Goal: Information Seeking & Learning: Check status

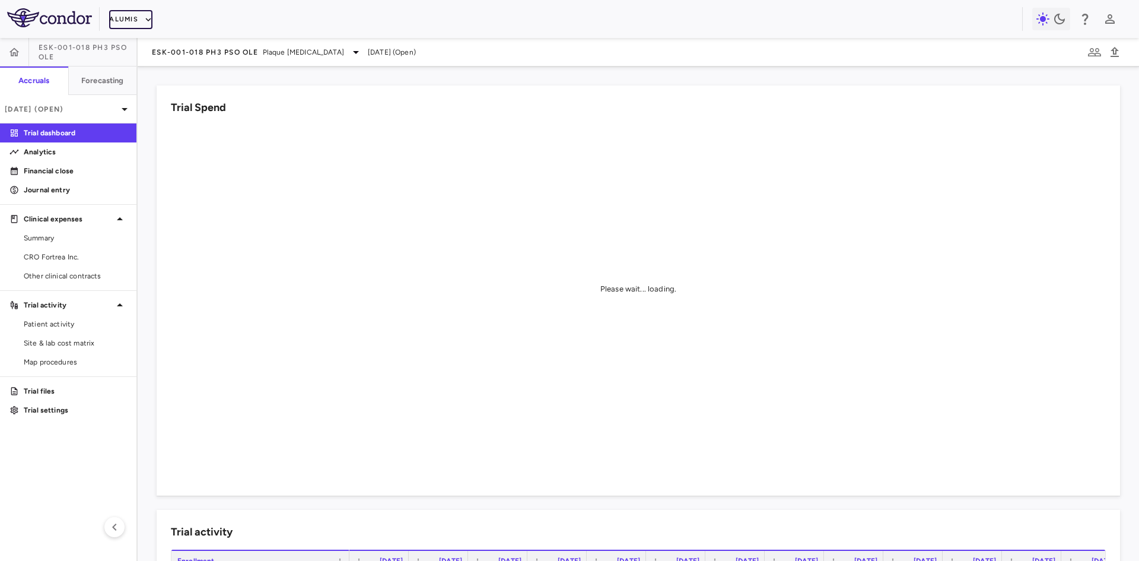
click at [133, 17] on button "Alumis" at bounding box center [130, 19] width 43 height 19
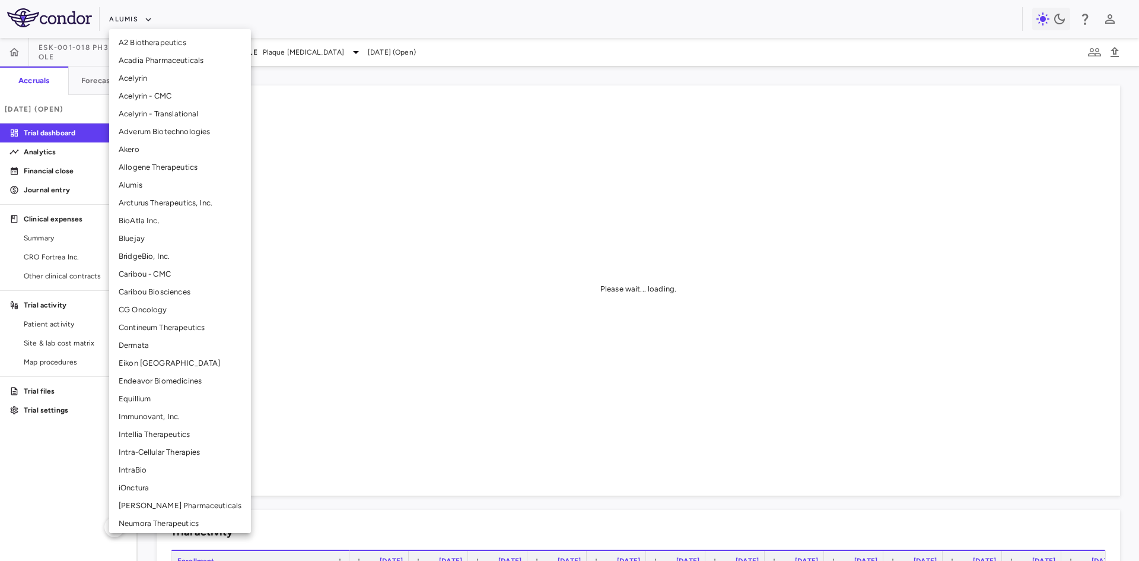
click at [168, 167] on li "Allogene Therapeutics" at bounding box center [180, 167] width 142 height 18
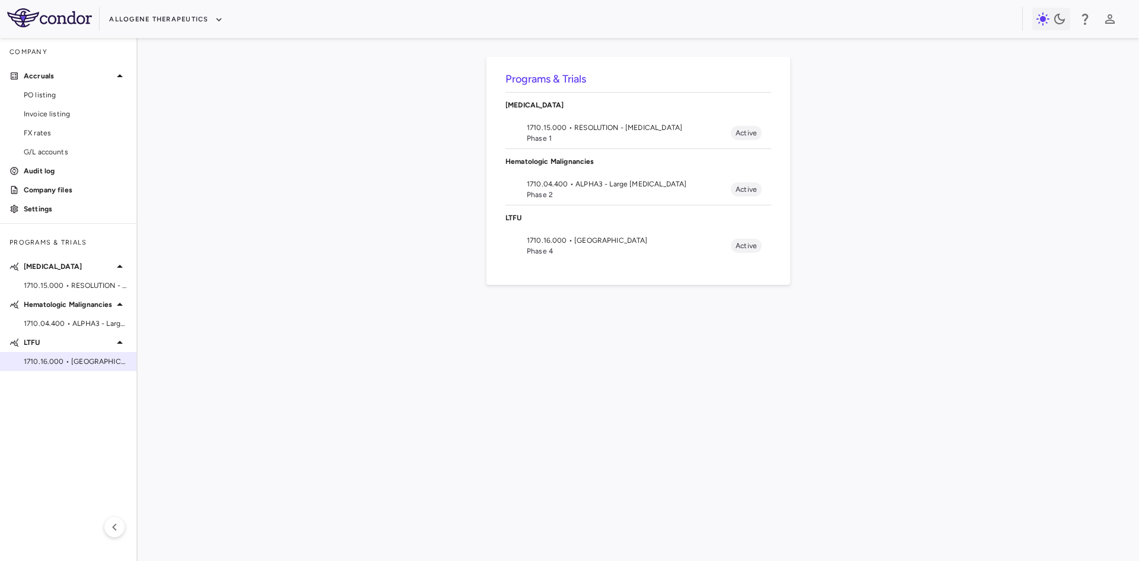
click at [59, 365] on span "1710.16.000 • [GEOGRAPHIC_DATA]" at bounding box center [75, 361] width 103 height 11
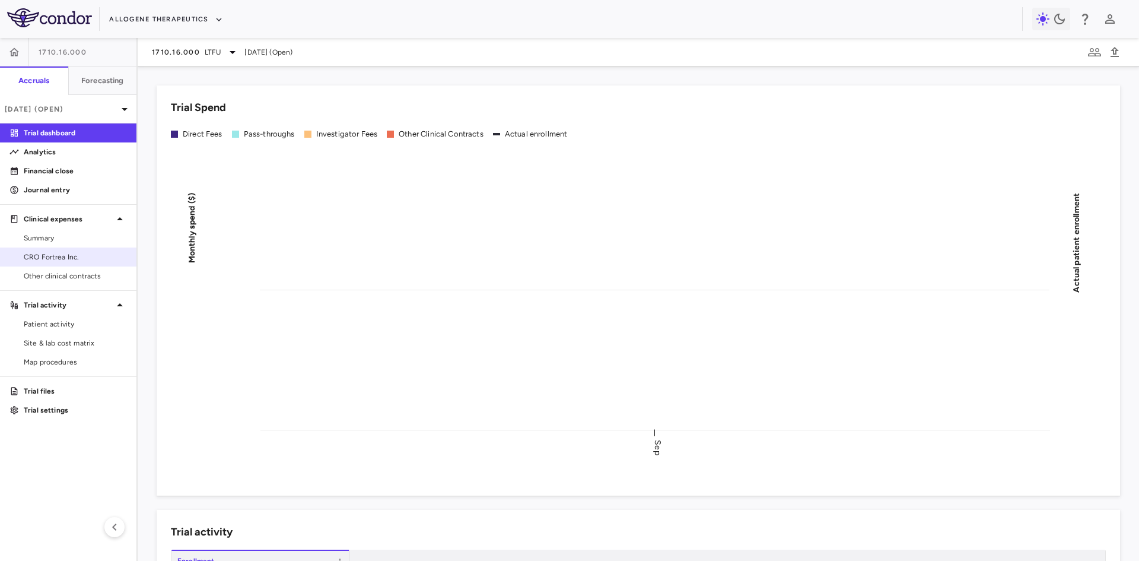
click at [75, 255] on span "CRO Fortrea Inc." at bounding box center [75, 256] width 103 height 11
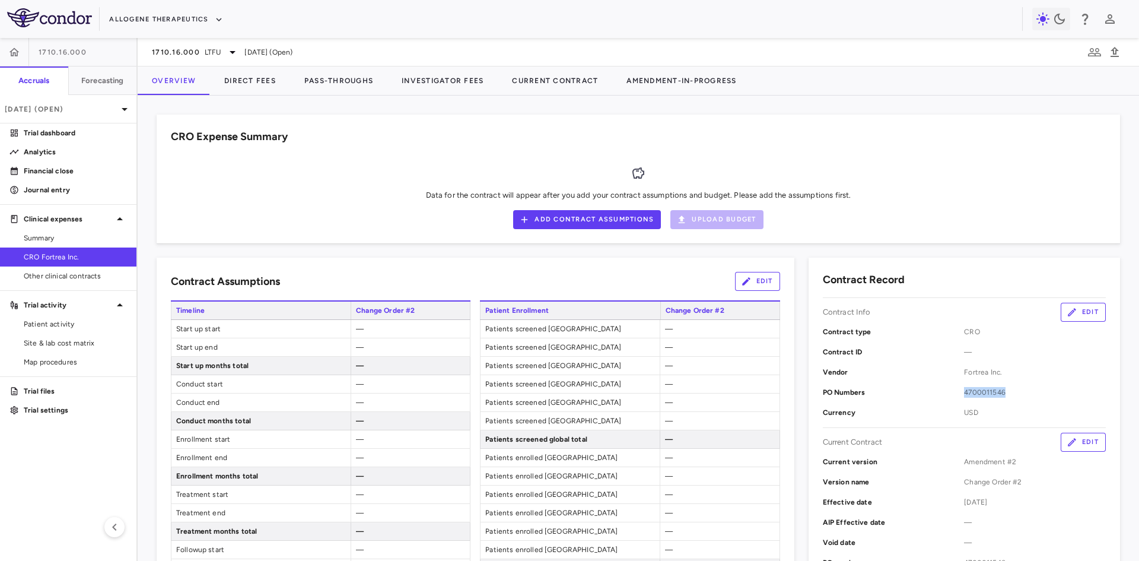
drag, startPoint x: 956, startPoint y: 391, endPoint x: 1021, endPoint y: 400, distance: 66.5
click at [1021, 400] on div "PO Numbers 4700011546" at bounding box center [964, 392] width 283 height 20
click at [195, 20] on button "Allogene Therapeutics" at bounding box center [165, 19] width 113 height 19
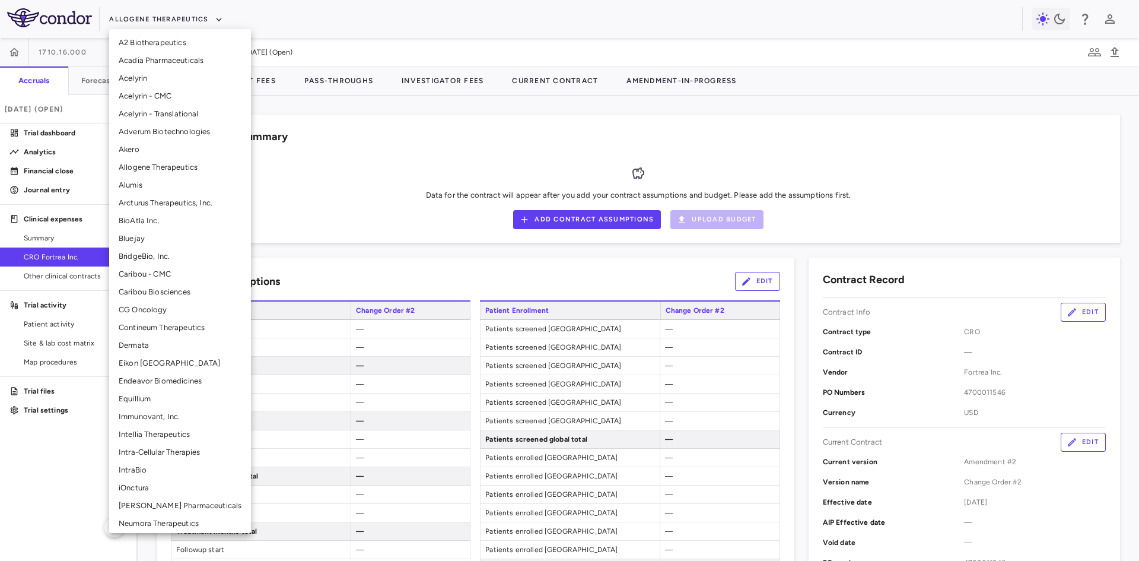
click at [149, 203] on li "Arcturus Therapeutics, Inc." at bounding box center [180, 203] width 142 height 18
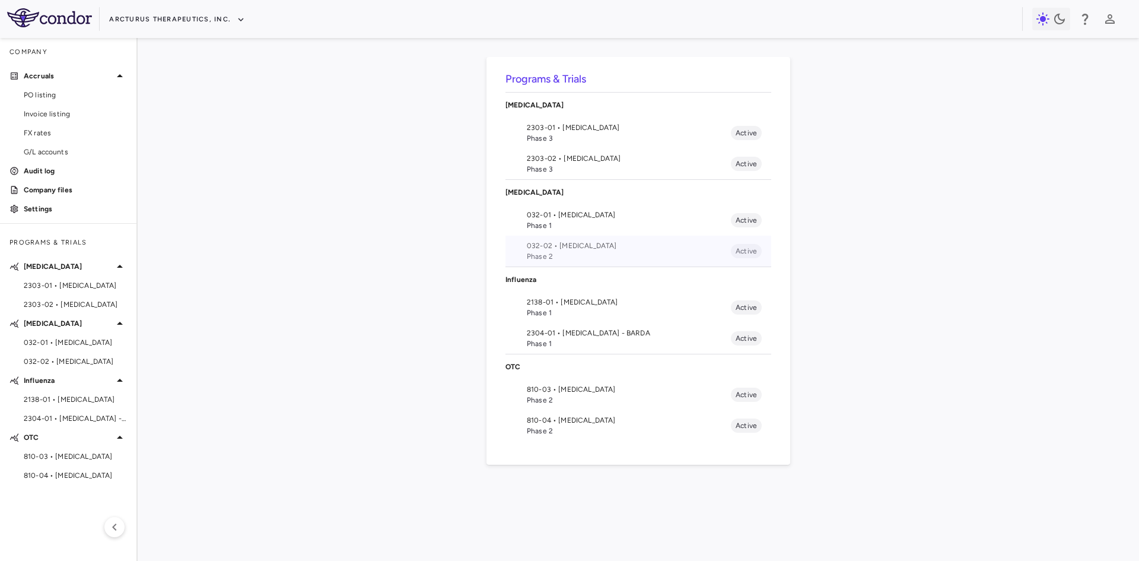
click at [571, 253] on span "Phase 2" at bounding box center [629, 256] width 204 height 11
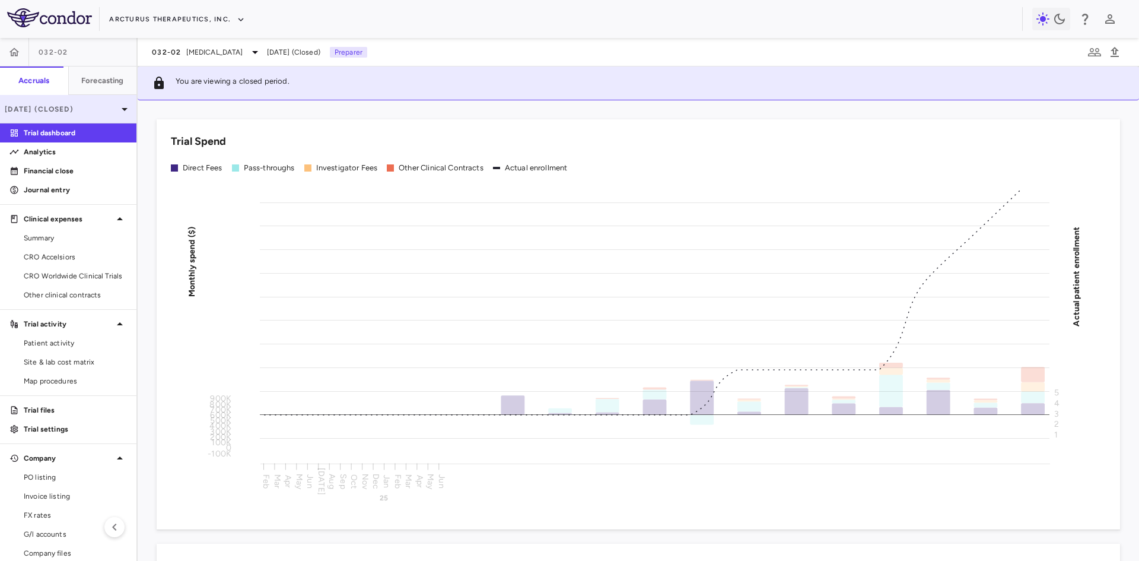
click at [87, 109] on p "[DATE] (Closed)" at bounding box center [61, 109] width 113 height 11
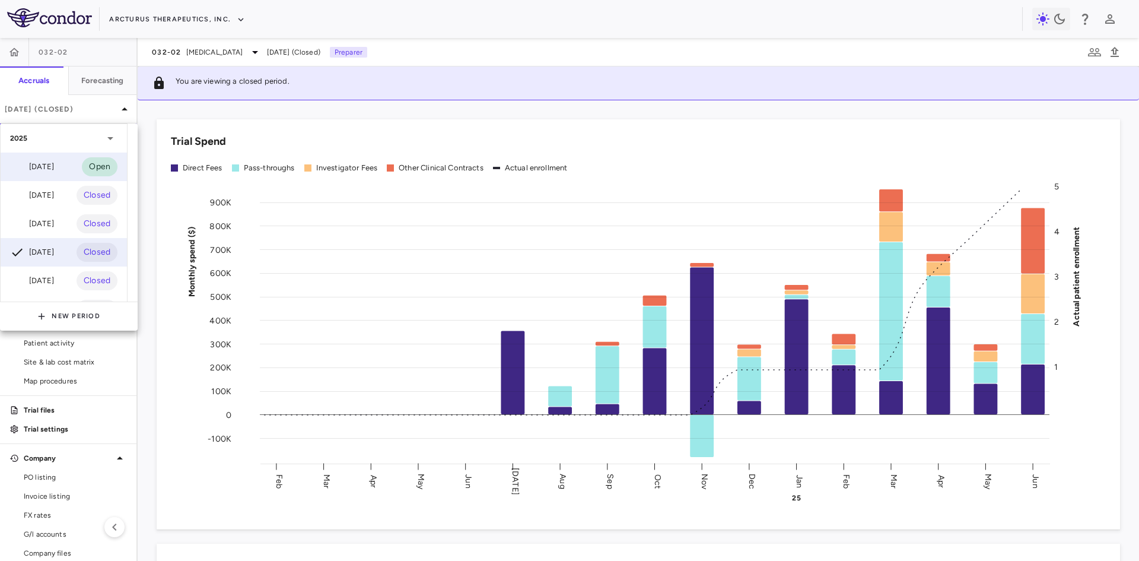
click at [63, 161] on div "[DATE] Open" at bounding box center [64, 166] width 126 height 28
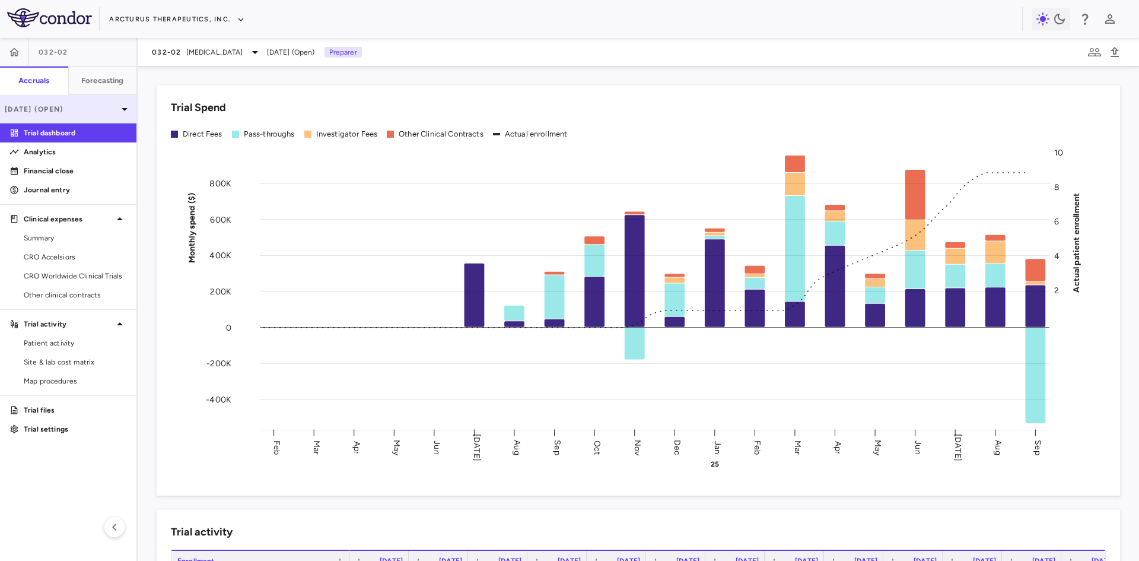
click at [104, 110] on p "[DATE] (Open)" at bounding box center [61, 109] width 113 height 11
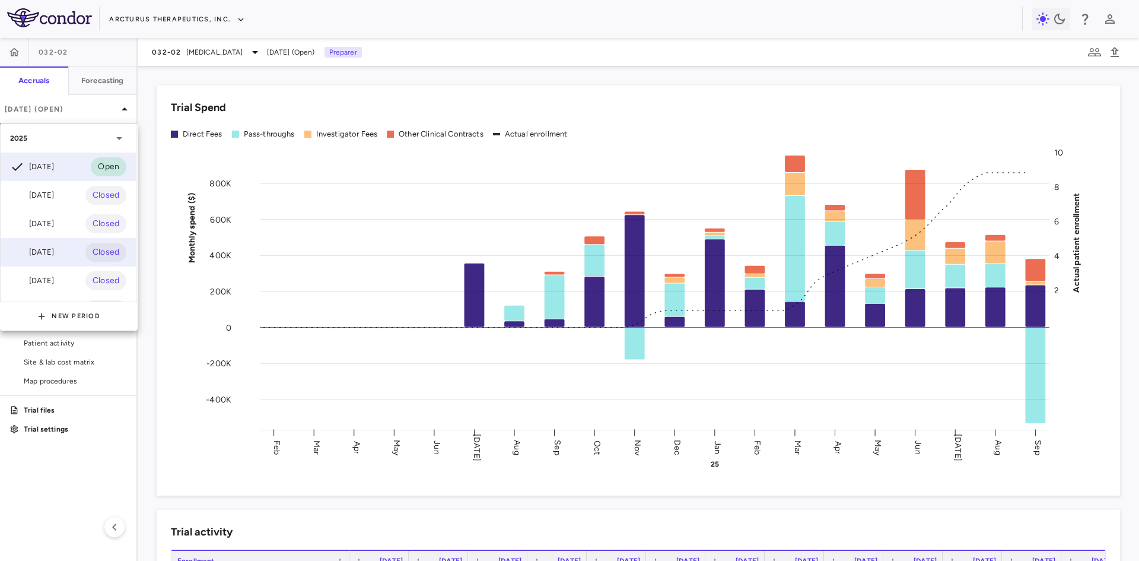
click at [50, 254] on div "[DATE]" at bounding box center [32, 252] width 44 height 14
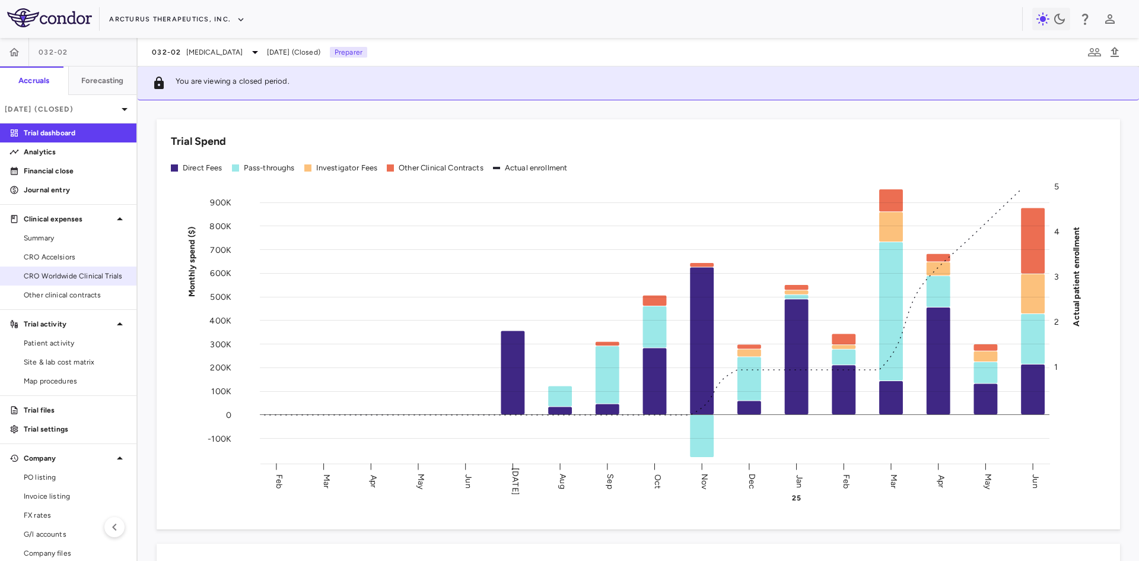
click at [63, 273] on span "CRO Worldwide Clinical Trials" at bounding box center [75, 275] width 103 height 11
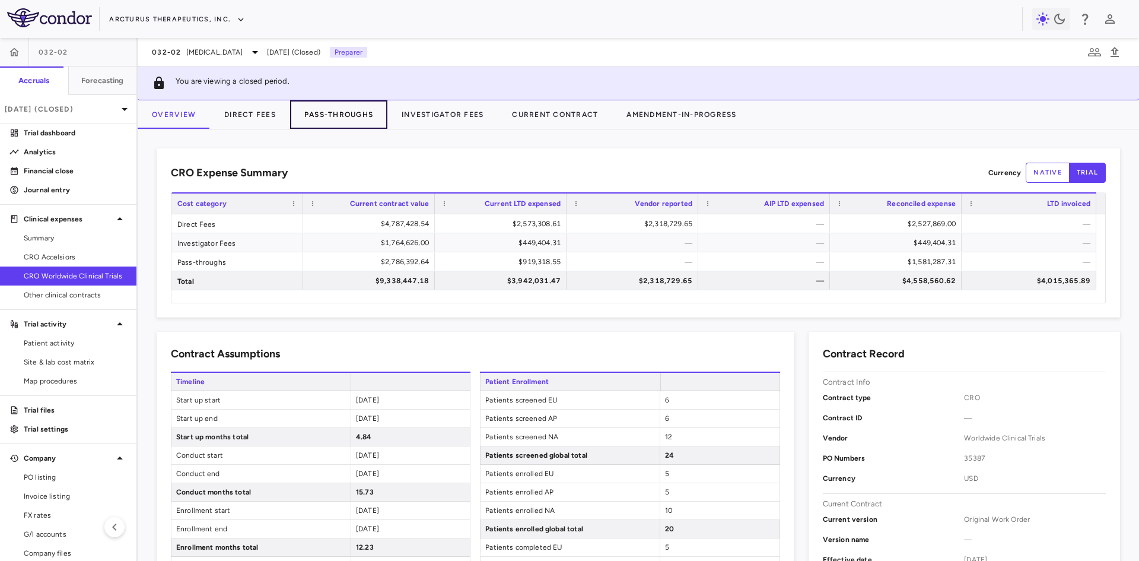
click at [323, 113] on button "Pass-Throughs" at bounding box center [338, 114] width 97 height 28
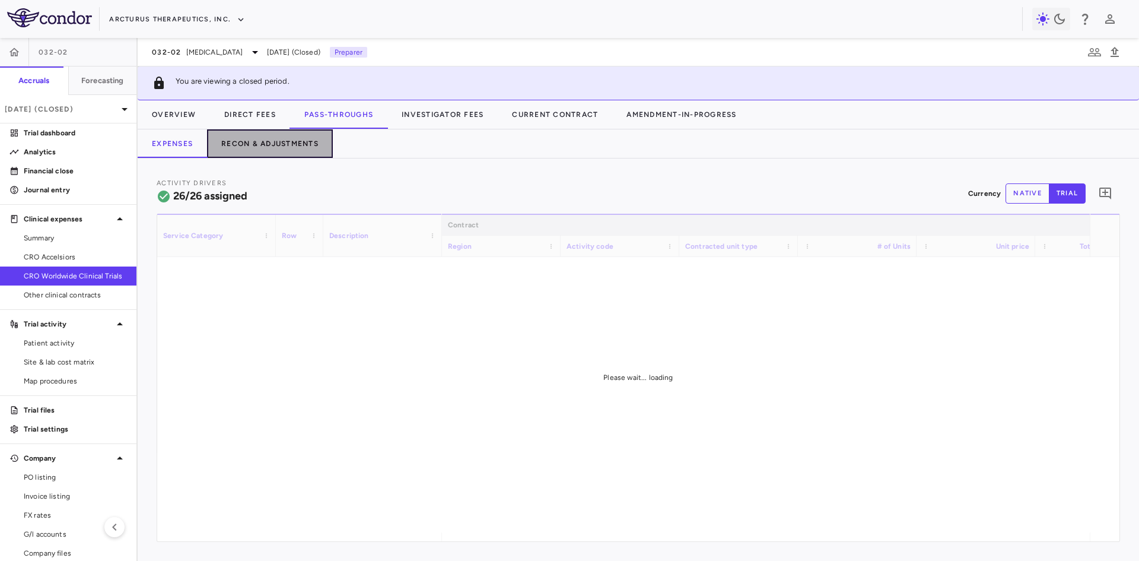
click at [301, 141] on button "Recon & Adjustments" at bounding box center [270, 143] width 126 height 28
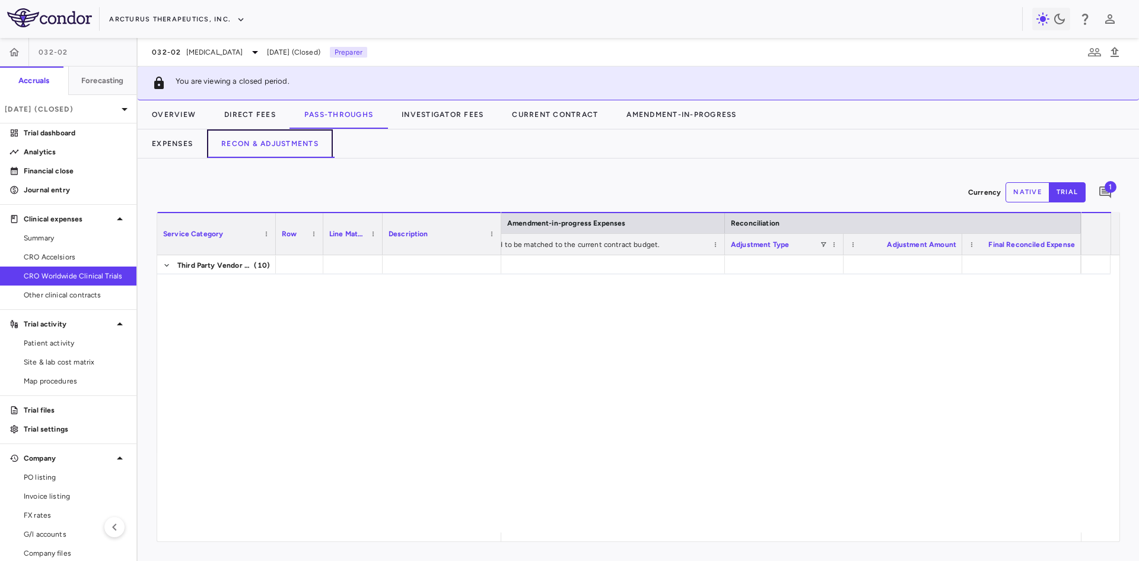
scroll to position [482, 0]
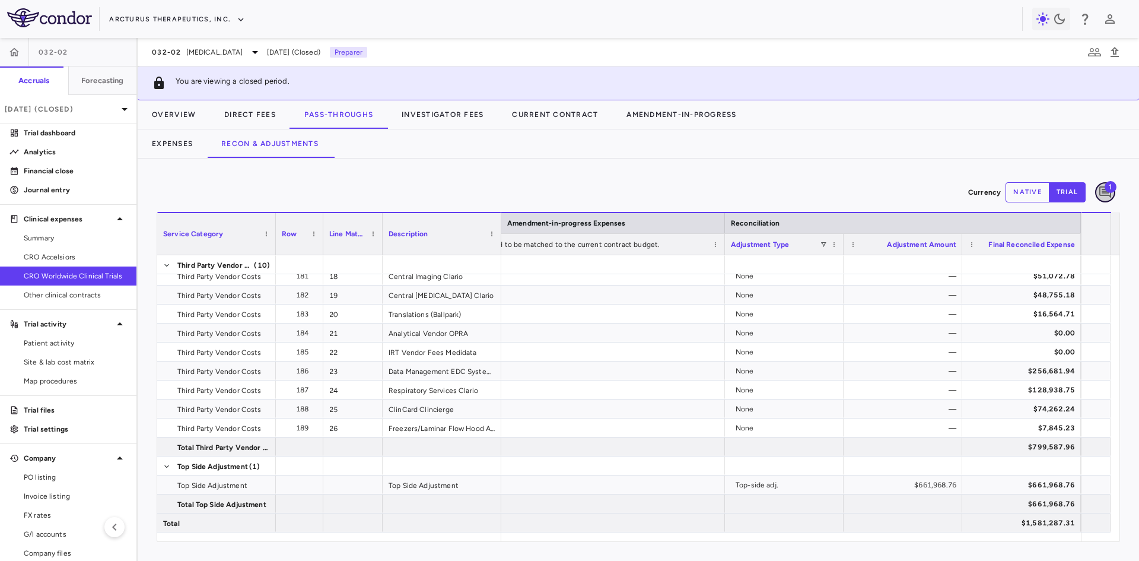
click at [1109, 193] on icon "Add comment" at bounding box center [1105, 192] width 14 height 14
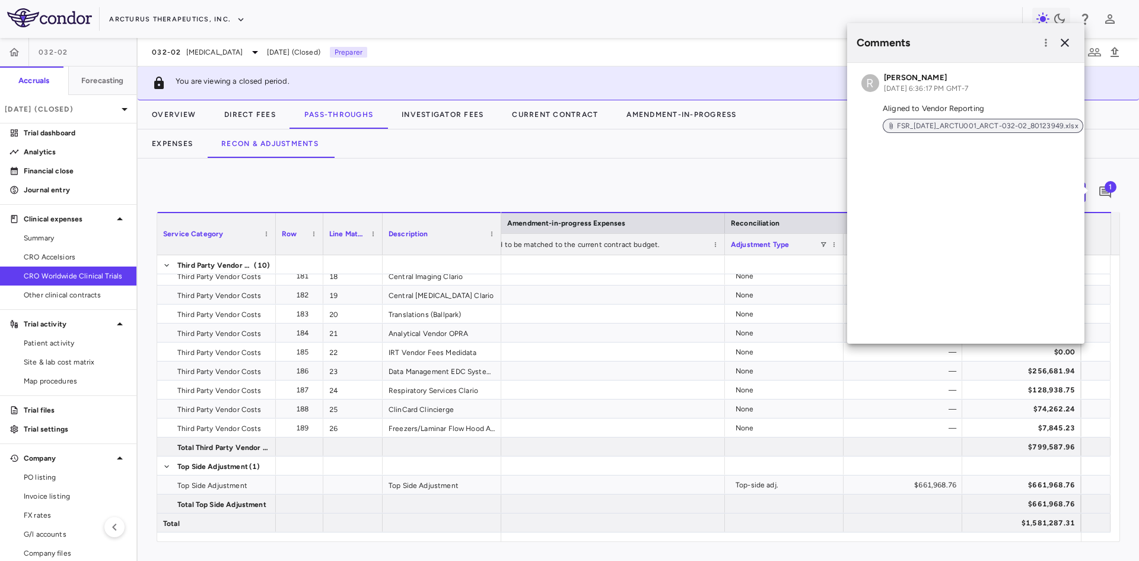
click at [959, 128] on span "FSR_[DATE]_ARCTU001_ARCT-032-02_80123949.xlsx" at bounding box center [987, 125] width 191 height 11
click at [104, 112] on p "[DATE] (Closed)" at bounding box center [61, 109] width 113 height 11
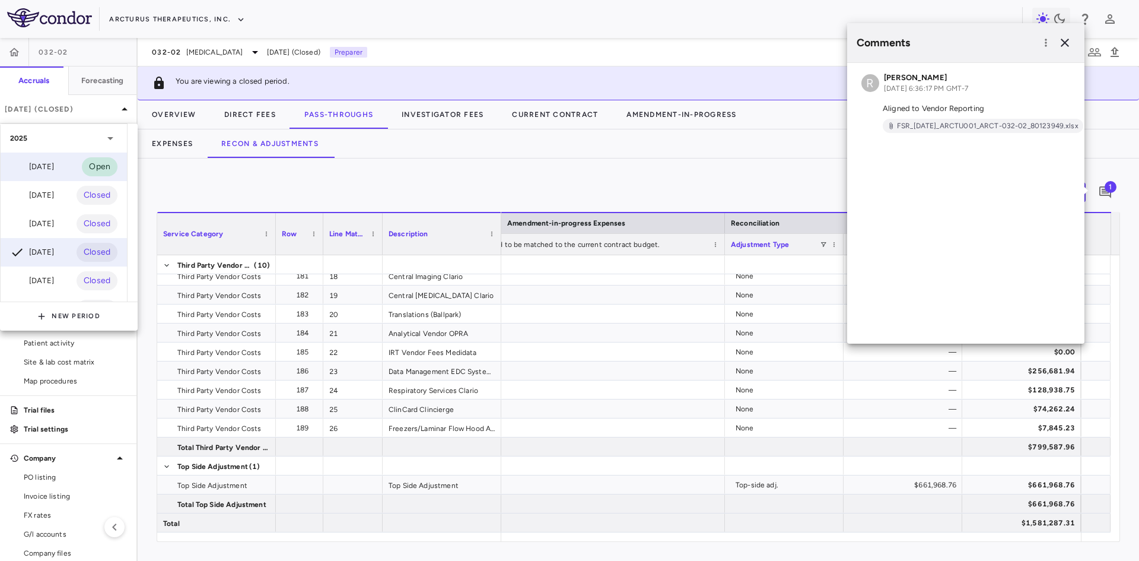
click at [51, 164] on div "[DATE]" at bounding box center [32, 167] width 44 height 14
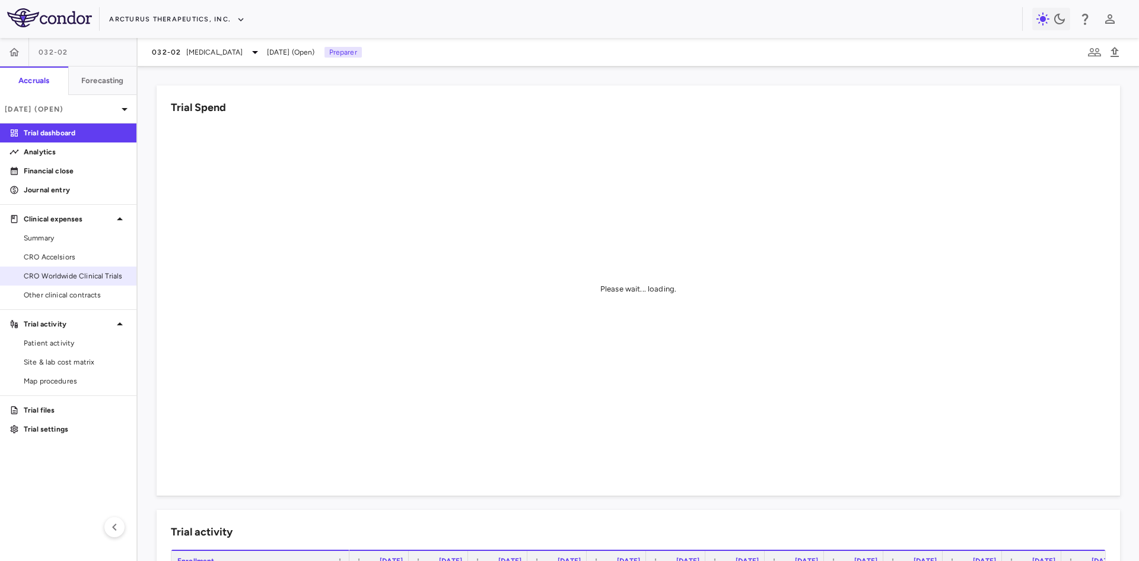
click at [76, 273] on span "CRO Worldwide Clinical Trials" at bounding box center [75, 275] width 103 height 11
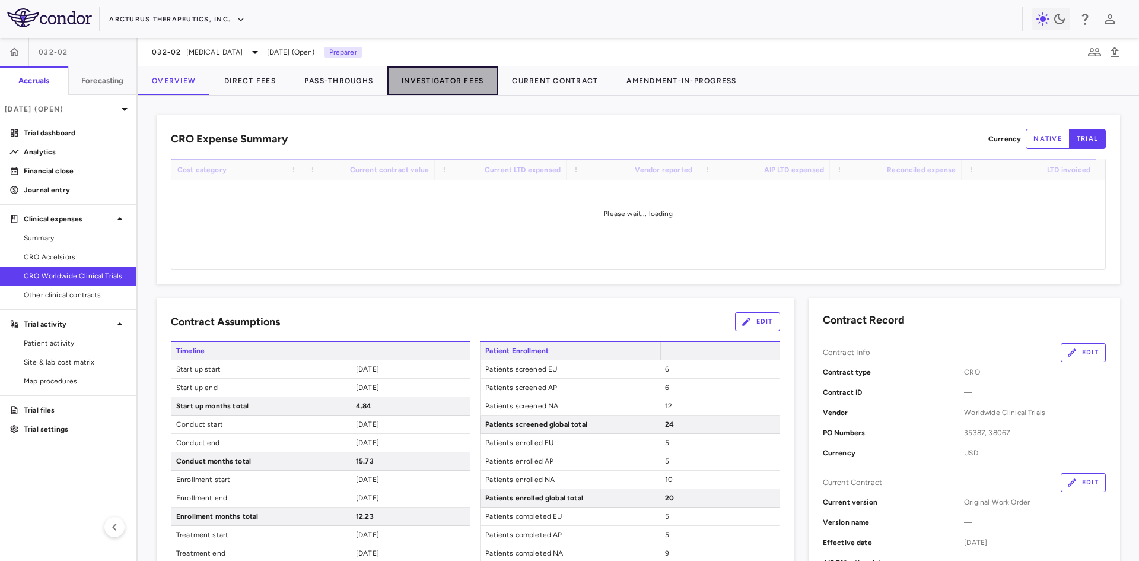
click at [453, 84] on button "Investigator Fees" at bounding box center [442, 80] width 110 height 28
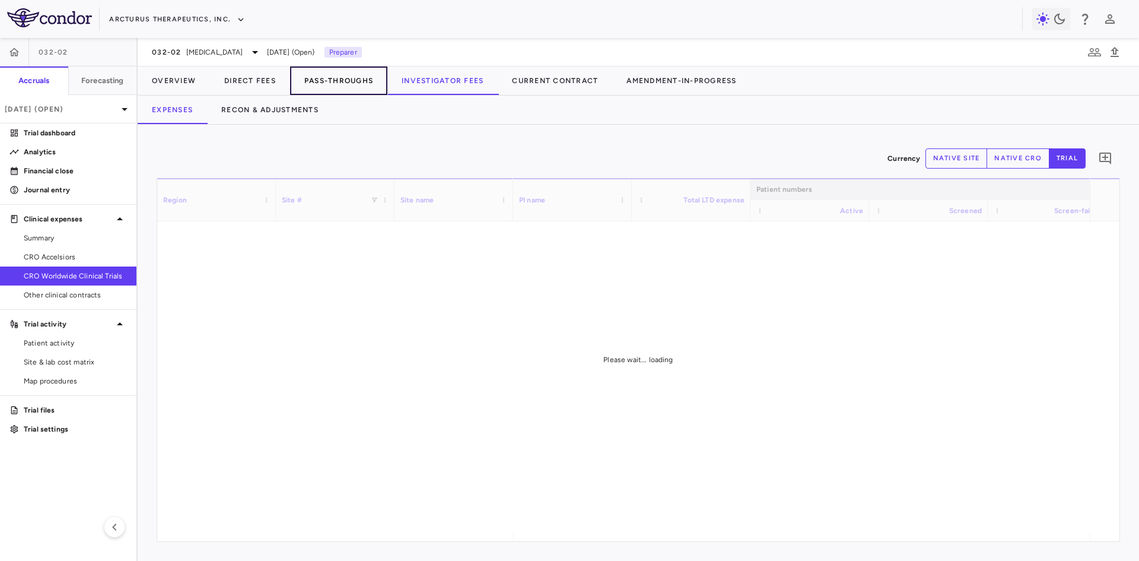
click at [364, 78] on button "Pass-Throughs" at bounding box center [338, 80] width 97 height 28
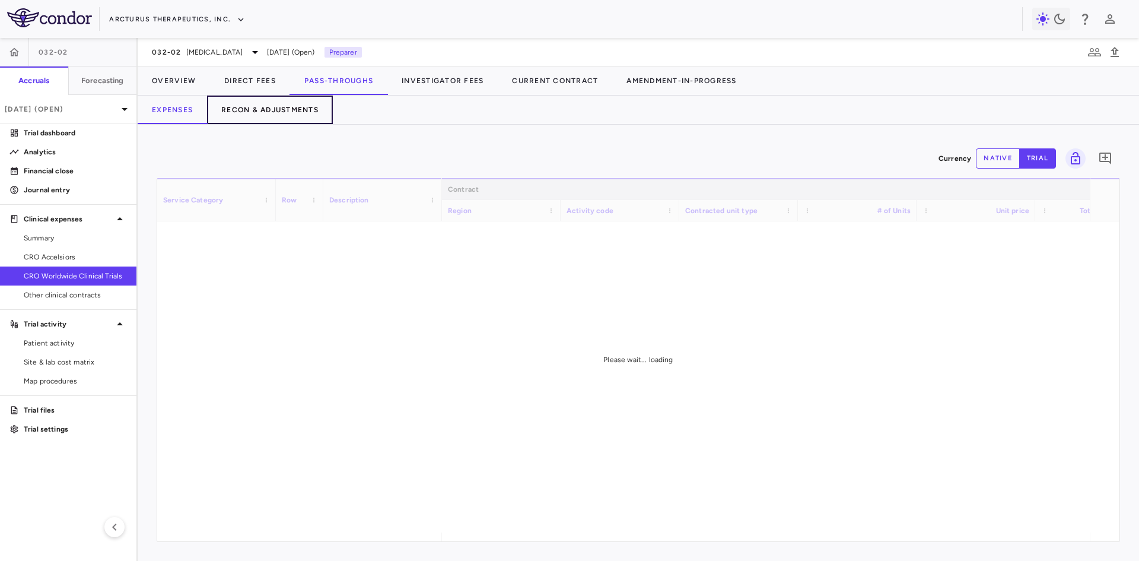
click at [281, 109] on button "Recon & Adjustments" at bounding box center [270, 109] width 126 height 28
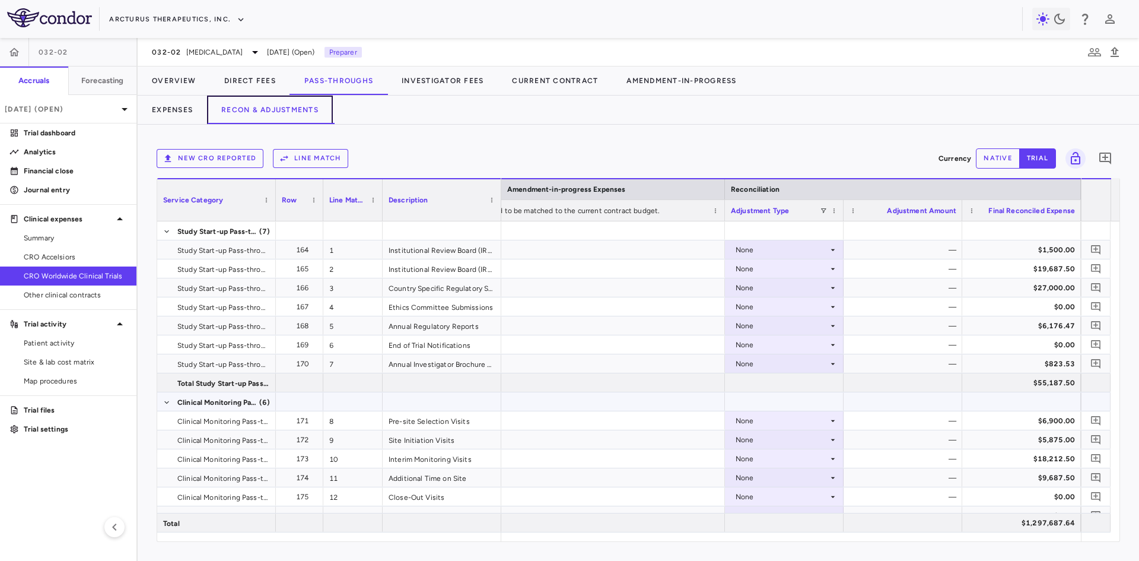
scroll to position [448, 0]
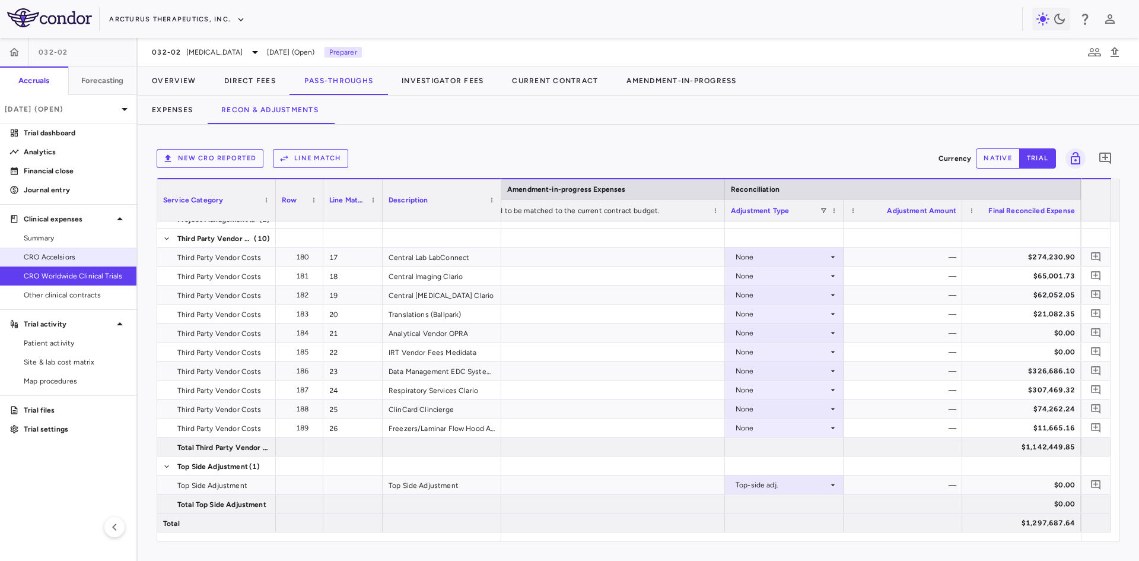
click at [77, 257] on span "CRO Accelsiors" at bounding box center [75, 256] width 103 height 11
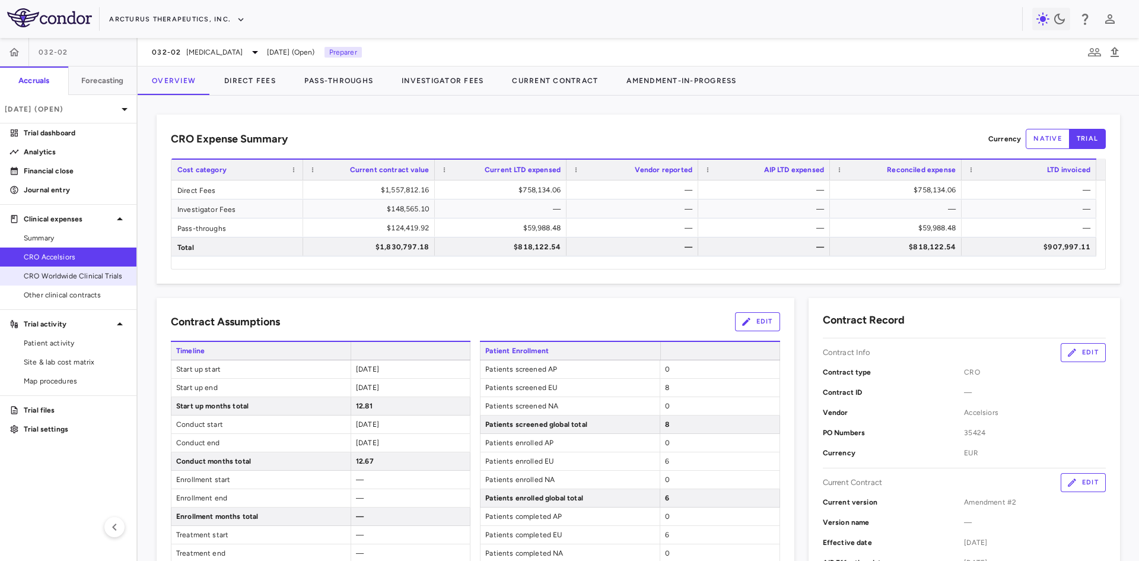
click at [93, 272] on span "CRO Worldwide Clinical Trials" at bounding box center [75, 275] width 103 height 11
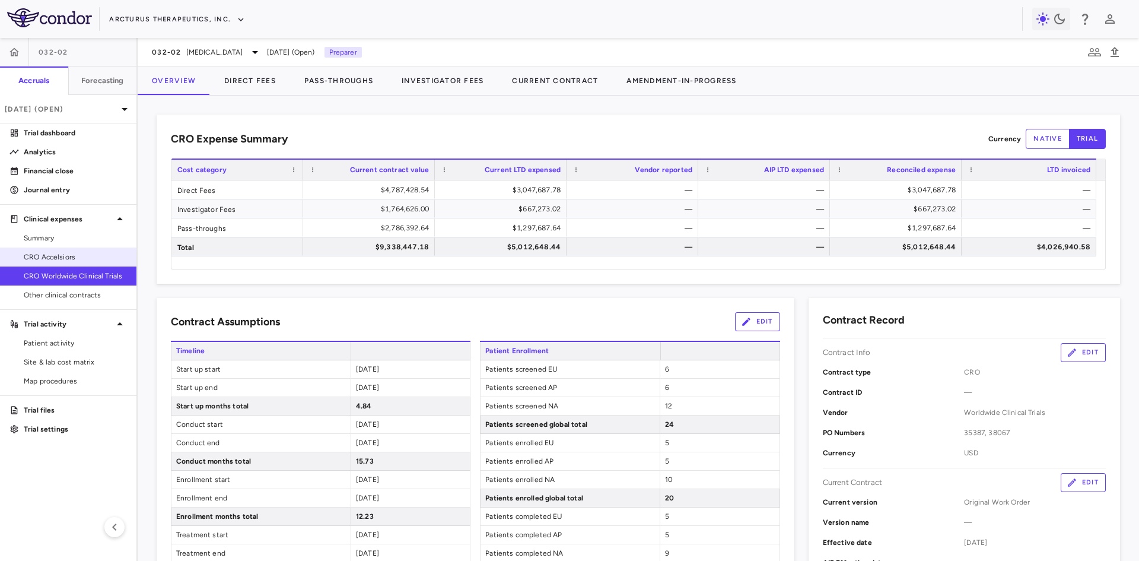
click at [96, 260] on span "CRO Accelsiors" at bounding box center [75, 256] width 103 height 11
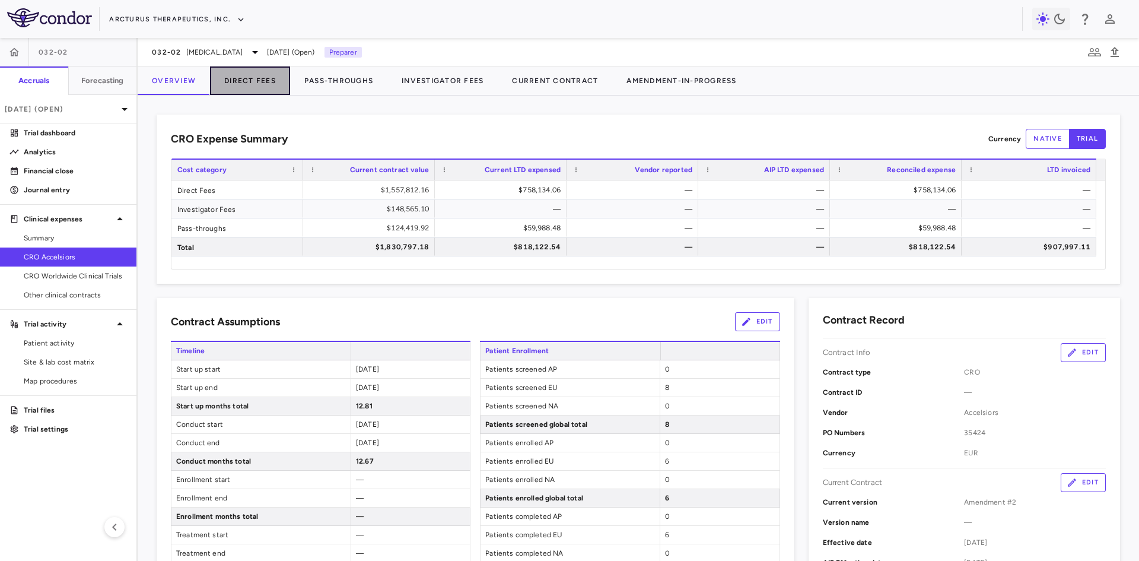
click at [251, 83] on button "Direct Fees" at bounding box center [250, 80] width 80 height 28
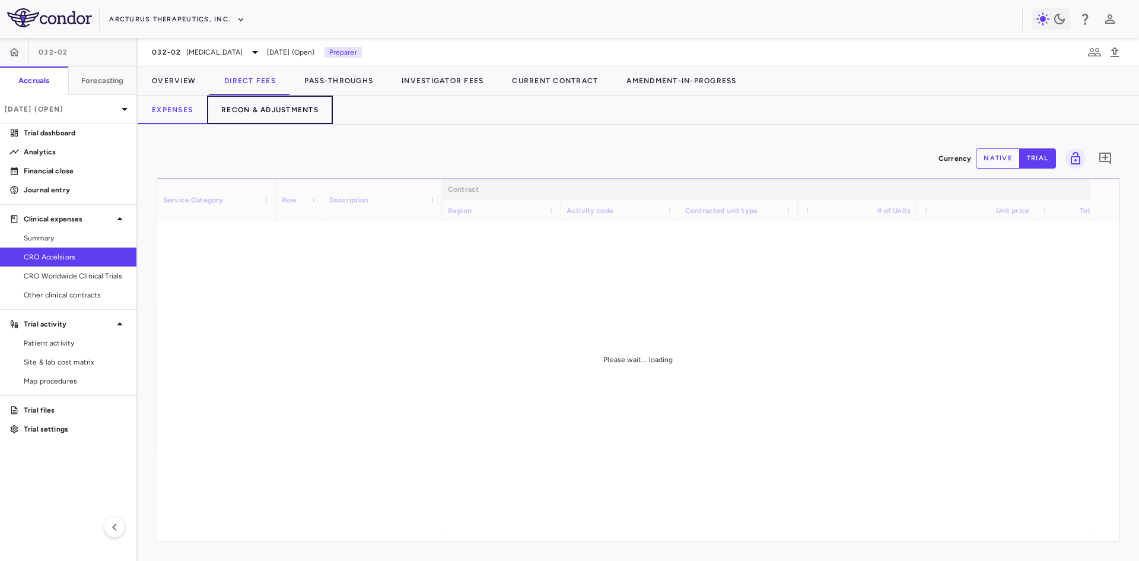
click at [285, 109] on button "Recon & Adjustments" at bounding box center [270, 109] width 126 height 28
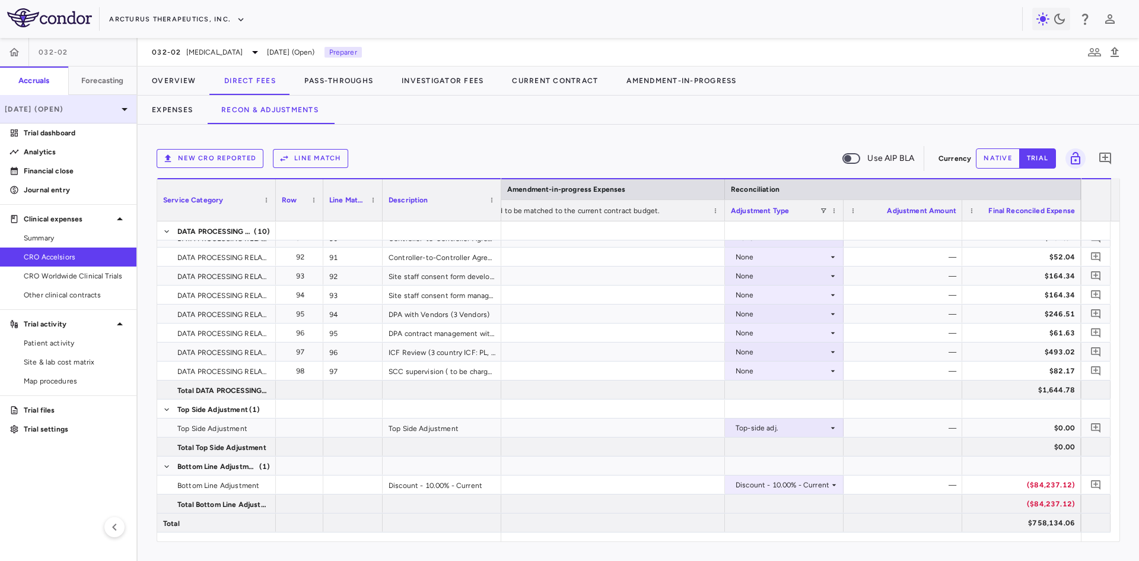
click at [103, 109] on p "[DATE] (Open)" at bounding box center [61, 109] width 113 height 11
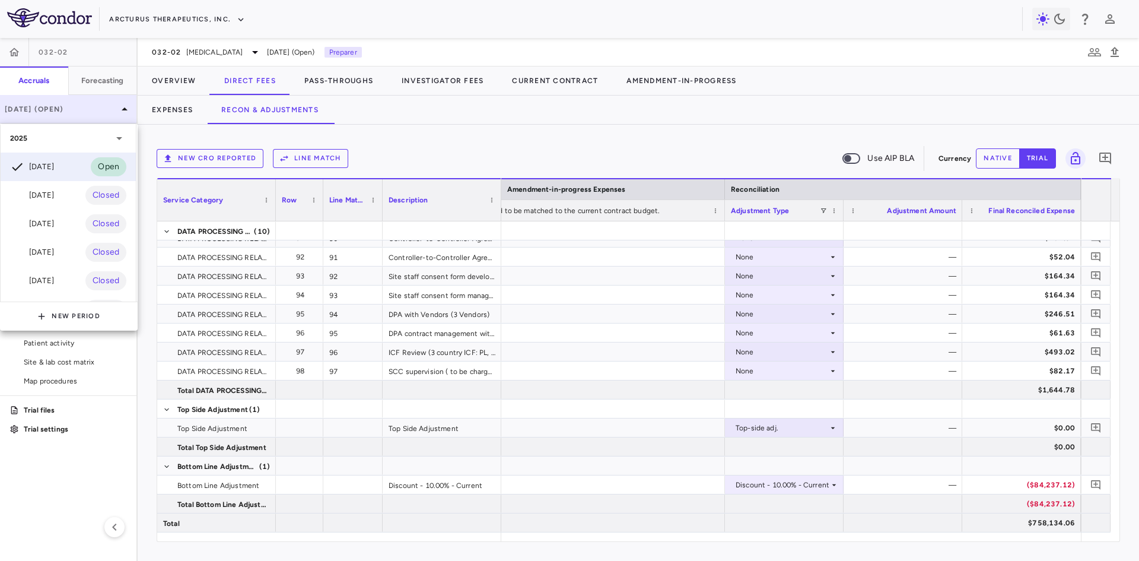
click at [103, 109] on div at bounding box center [569, 280] width 1139 height 561
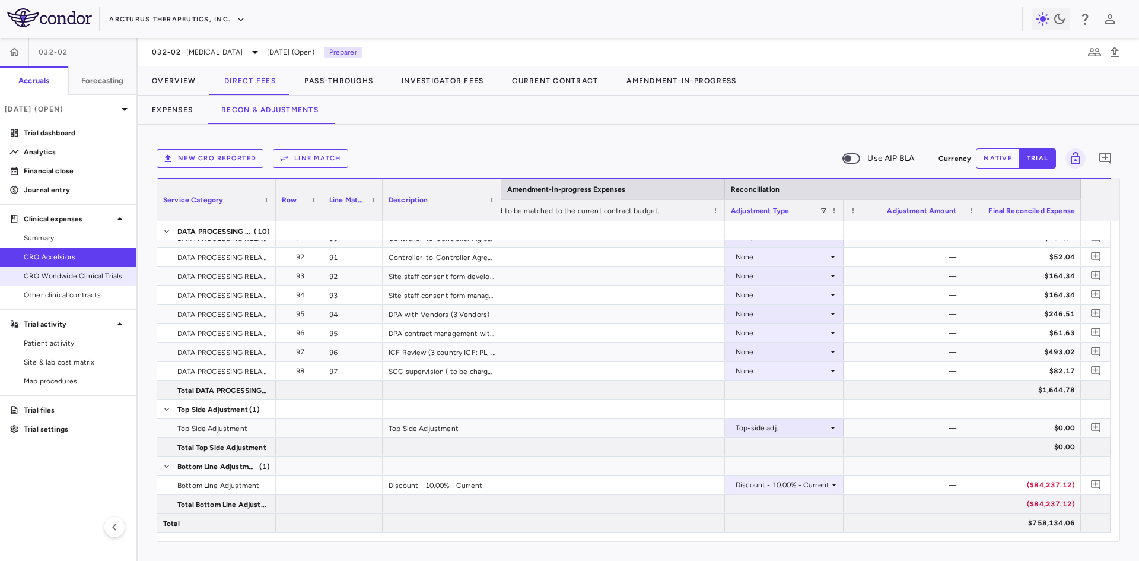
click at [85, 278] on span "CRO Worldwide Clinical Trials" at bounding box center [75, 275] width 103 height 11
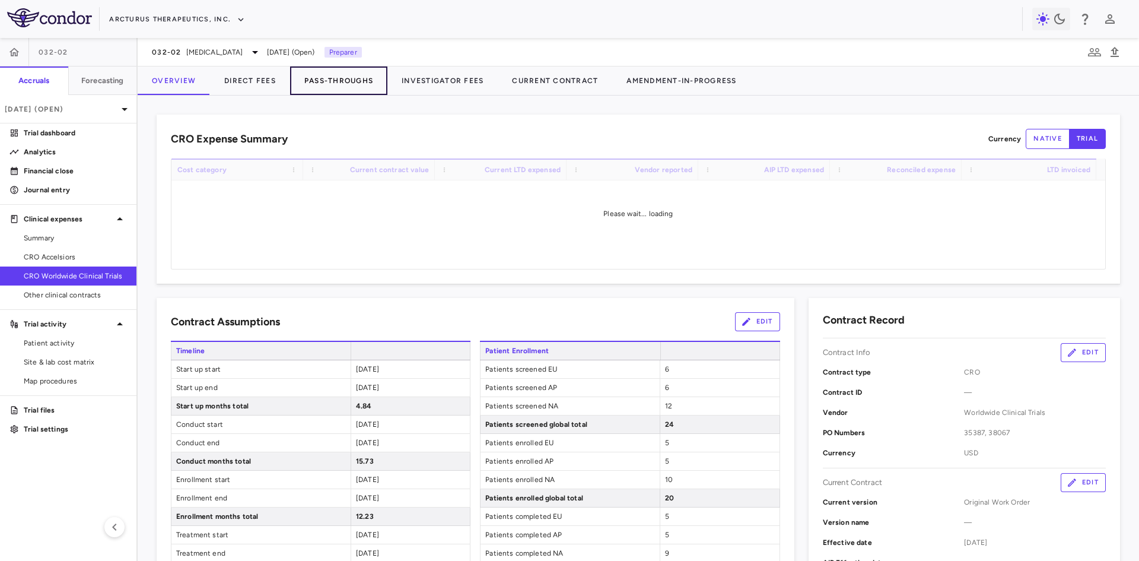
click at [327, 79] on button "Pass-Throughs" at bounding box center [338, 80] width 97 height 28
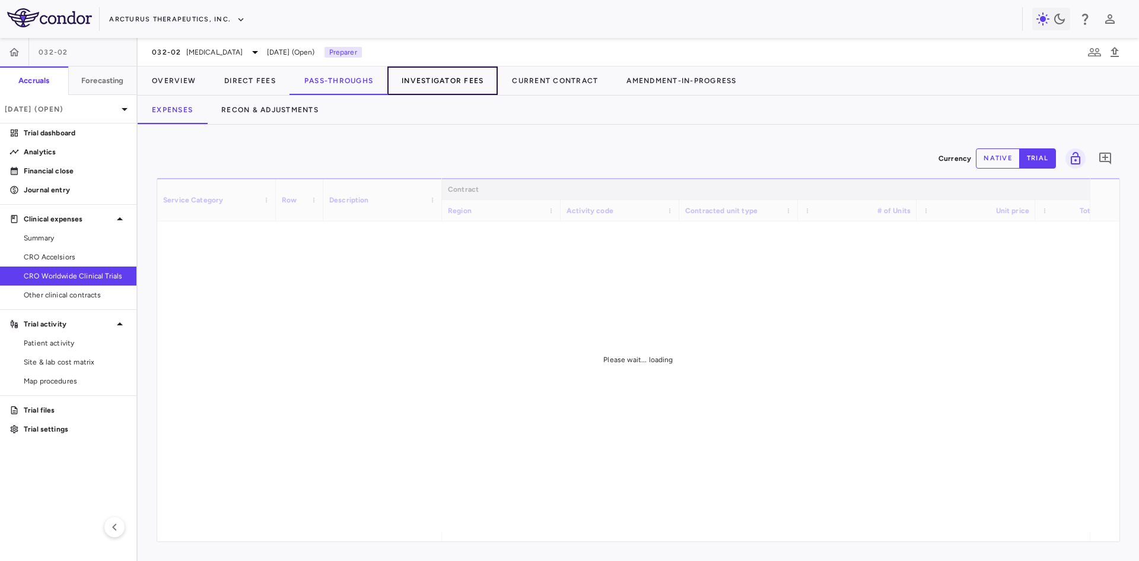
click at [437, 84] on button "Investigator Fees" at bounding box center [442, 80] width 110 height 28
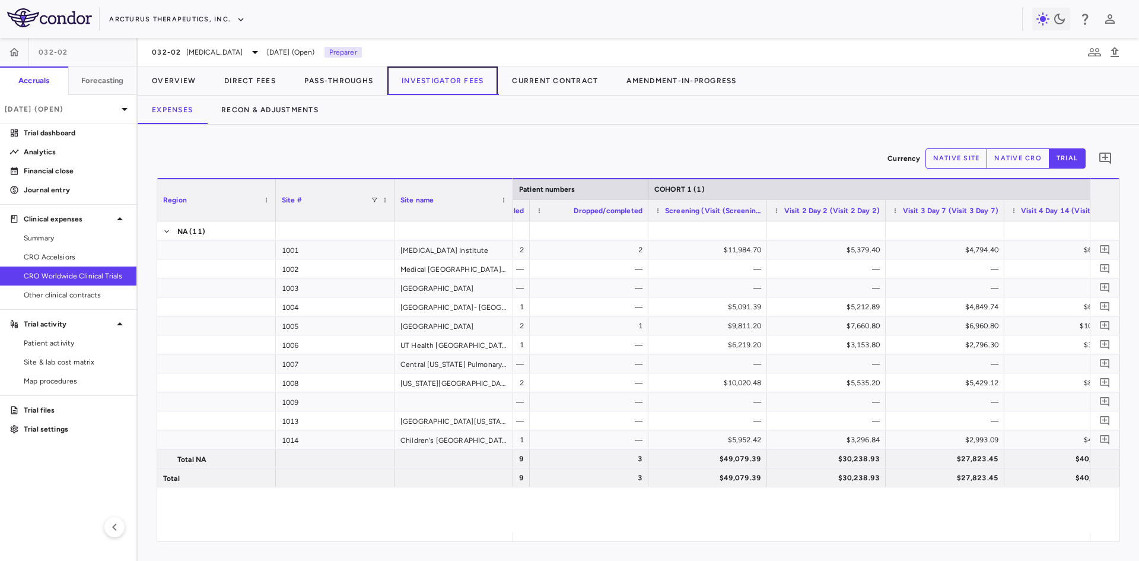
scroll to position [0, 801]
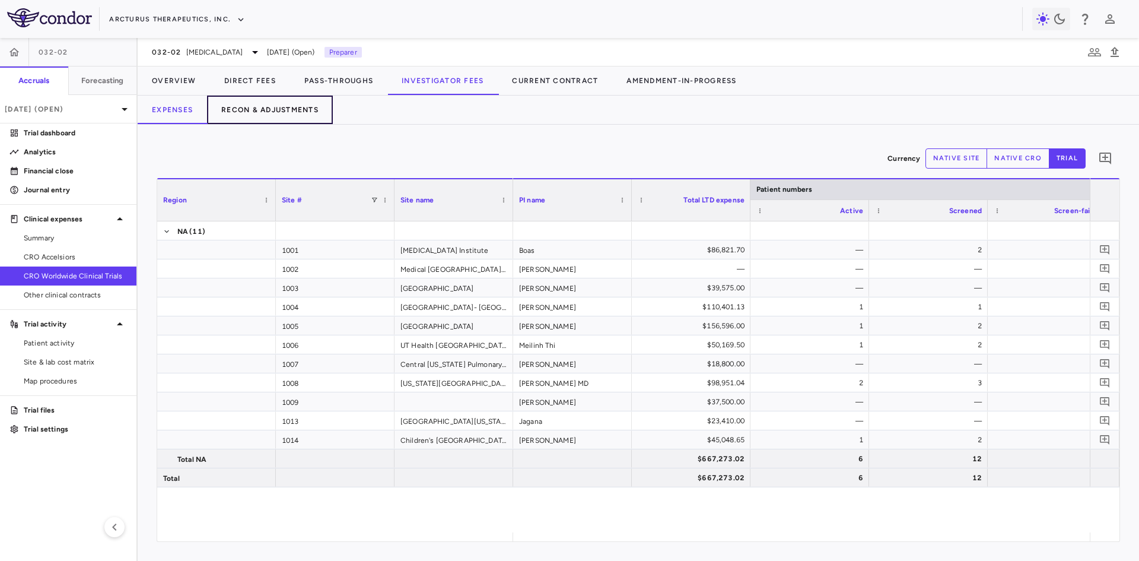
click at [269, 115] on button "Recon & Adjustments" at bounding box center [270, 109] width 126 height 28
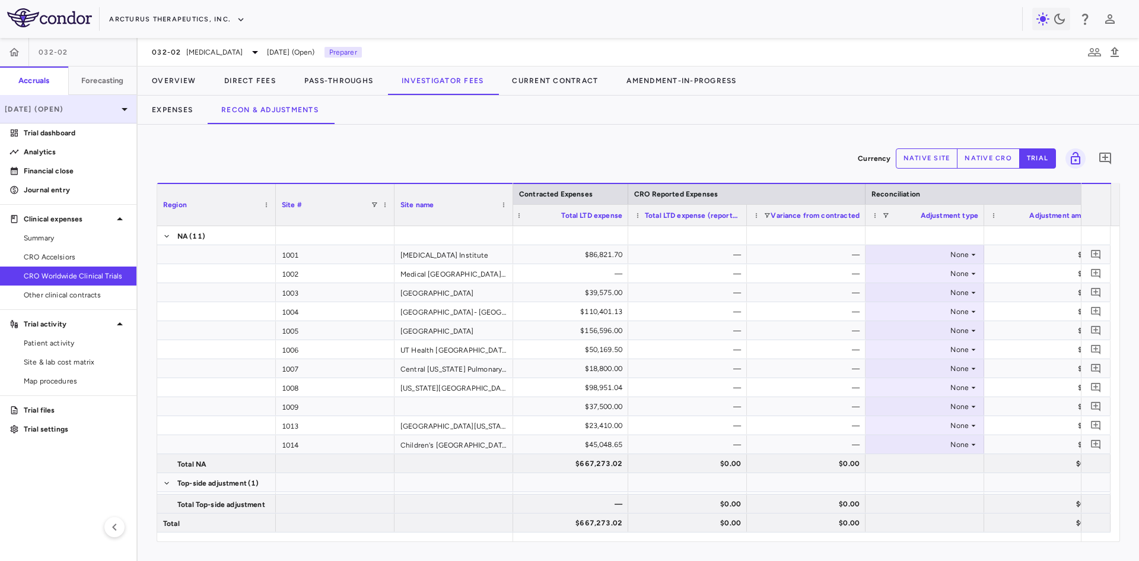
click at [93, 106] on p "[DATE] (Open)" at bounding box center [61, 109] width 113 height 11
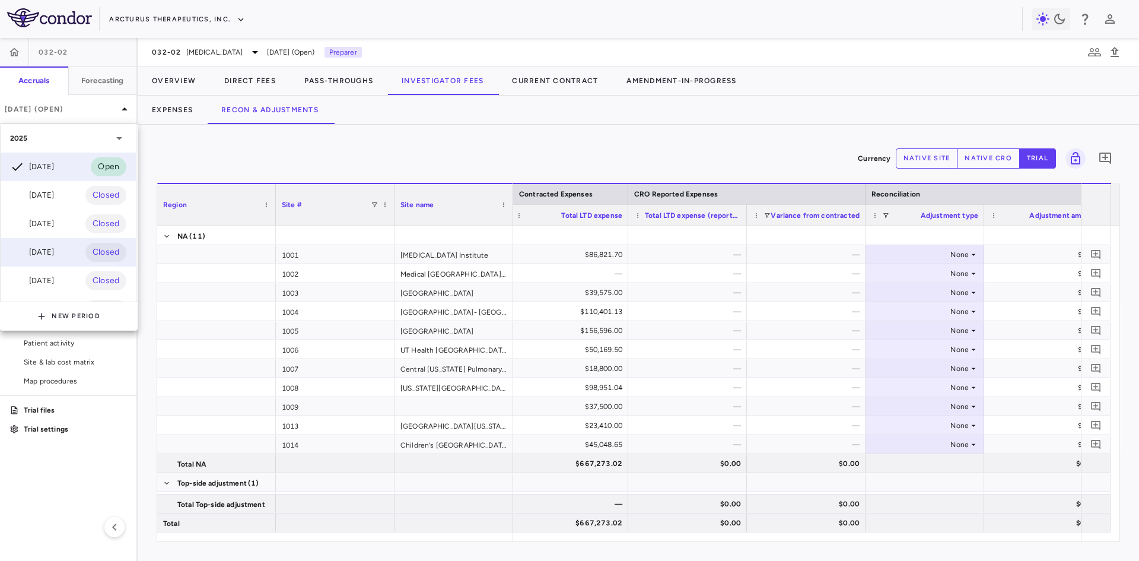
click at [50, 251] on div "[DATE]" at bounding box center [32, 252] width 44 height 14
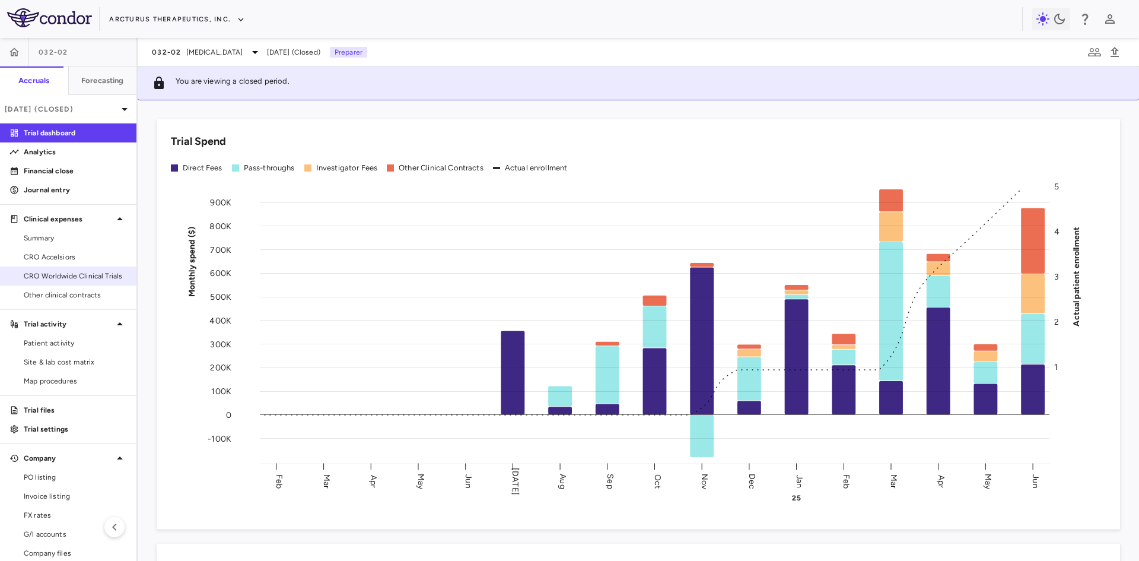
click at [75, 276] on span "CRO Worldwide Clinical Trials" at bounding box center [75, 275] width 103 height 11
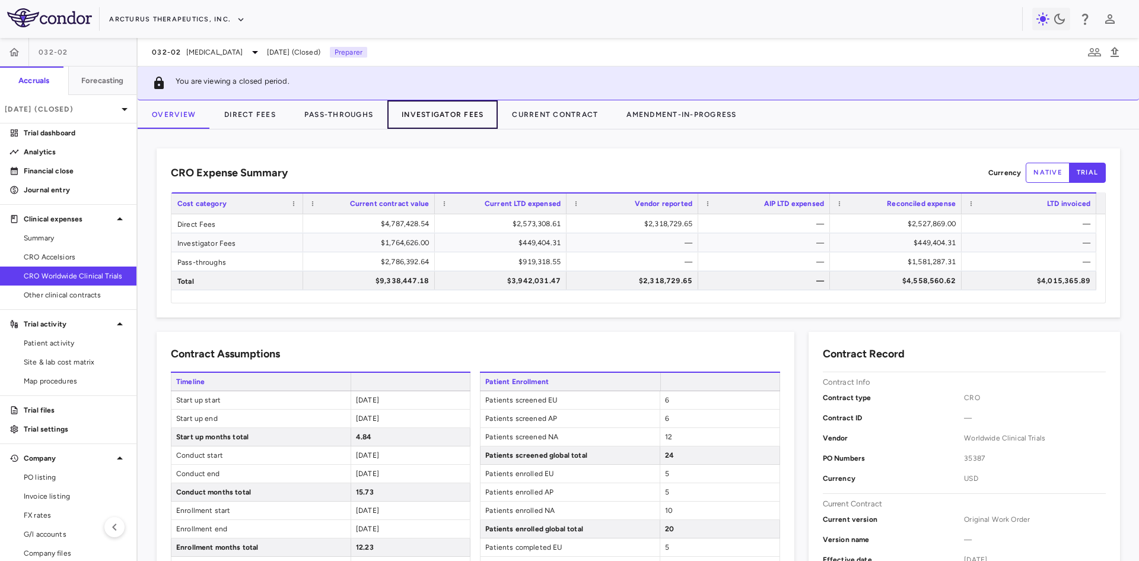
click at [455, 115] on button "Investigator Fees" at bounding box center [442, 114] width 110 height 28
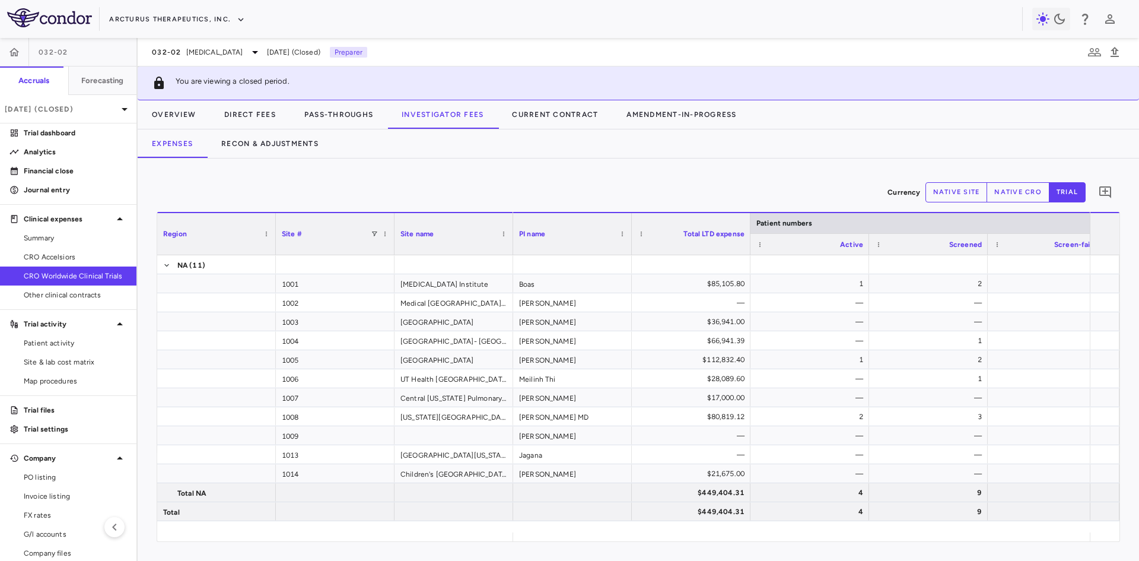
click at [565, 531] on div "Boas $85,105.80 1 2 — 2 [PERSON_NAME] — — — — — [PERSON_NAME] $36,941.00 — — — …" at bounding box center [801, 393] width 577 height 277
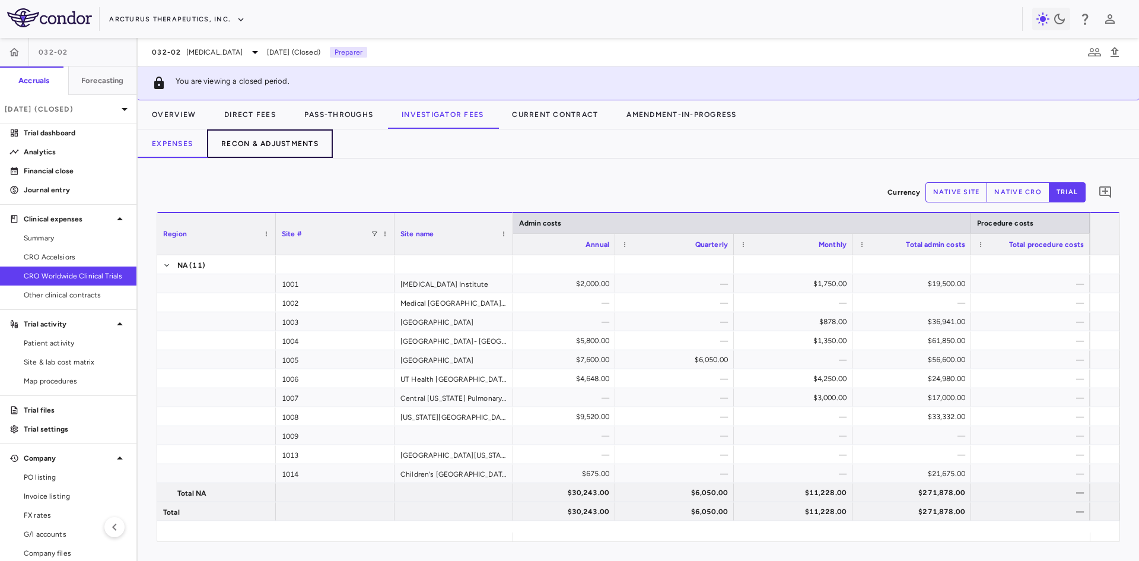
click at [314, 142] on button "Recon & Adjustments" at bounding box center [270, 143] width 126 height 28
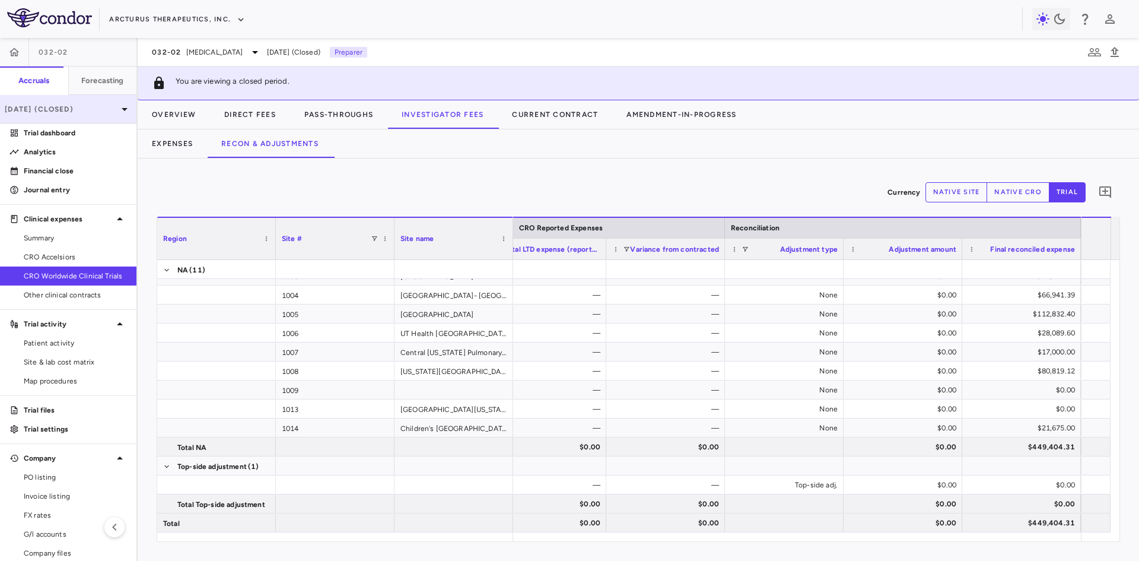
click at [106, 110] on p "[DATE] (Closed)" at bounding box center [61, 109] width 113 height 11
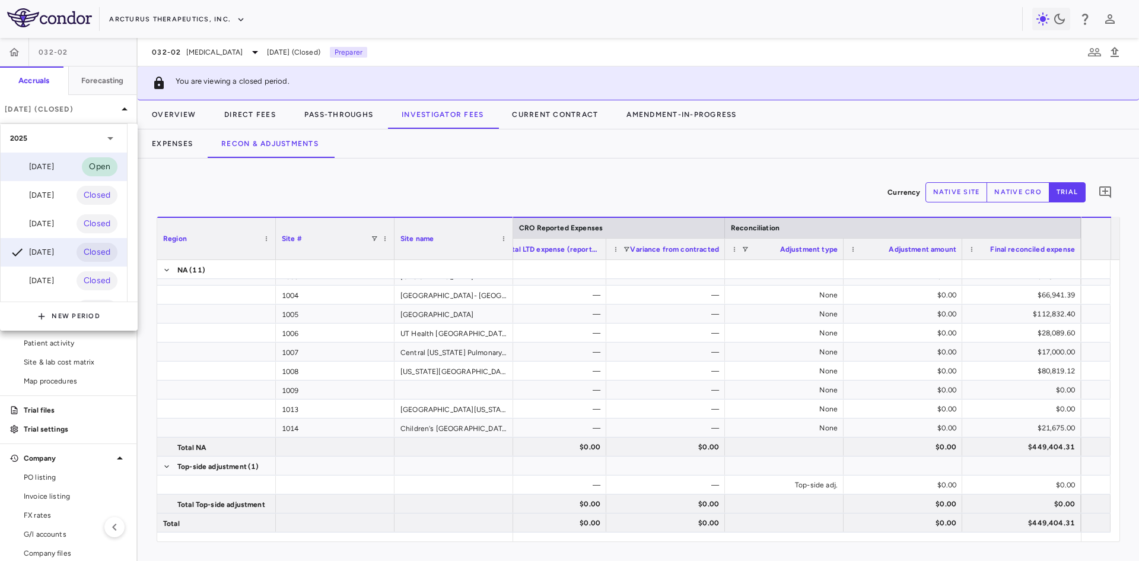
click at [65, 166] on div "[DATE] Open" at bounding box center [64, 166] width 126 height 28
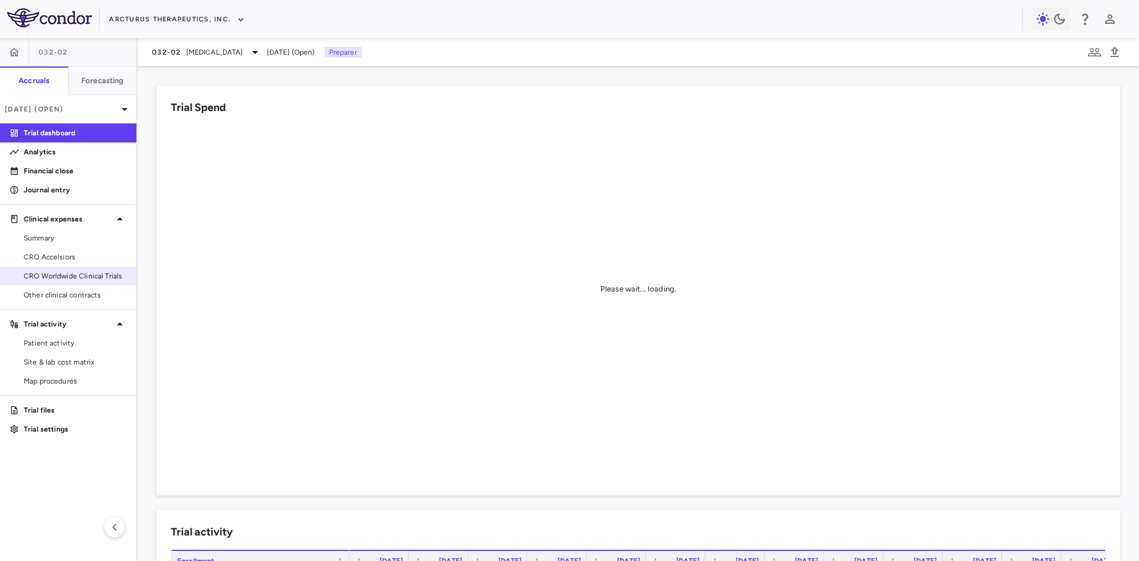
click at [80, 275] on span "CRO Worldwide Clinical Trials" at bounding box center [75, 275] width 103 height 11
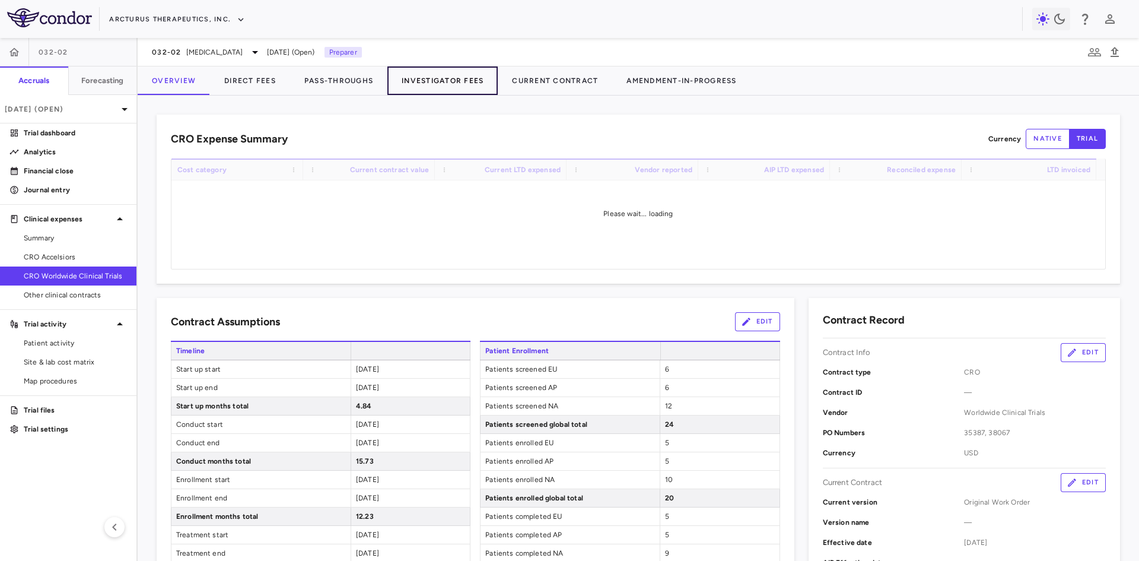
click at [438, 84] on button "Investigator Fees" at bounding box center [442, 80] width 110 height 28
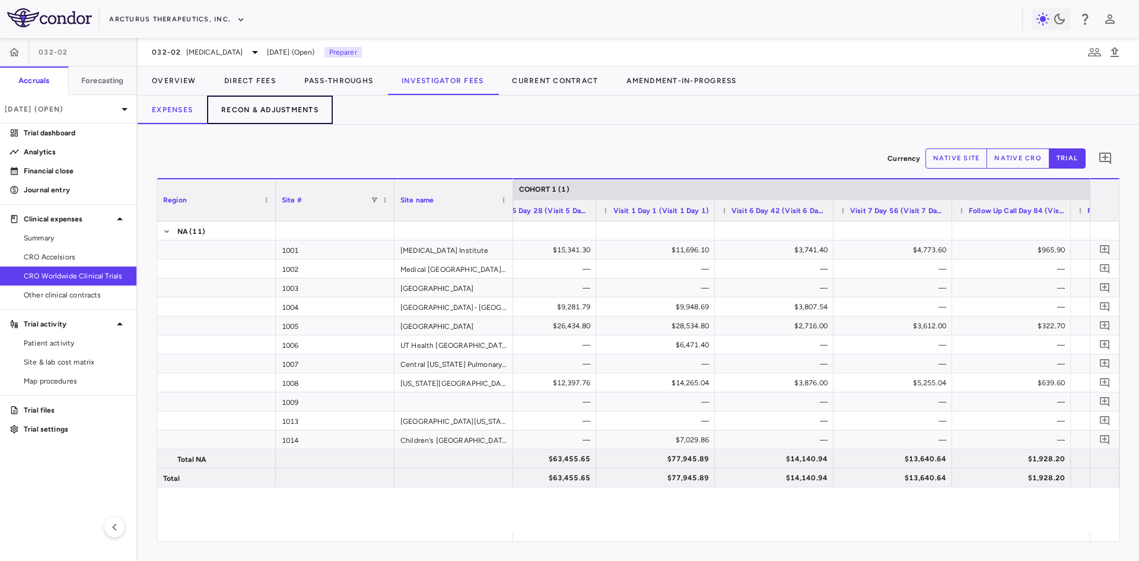
click at [303, 110] on button "Recon & Adjustments" at bounding box center [270, 109] width 126 height 28
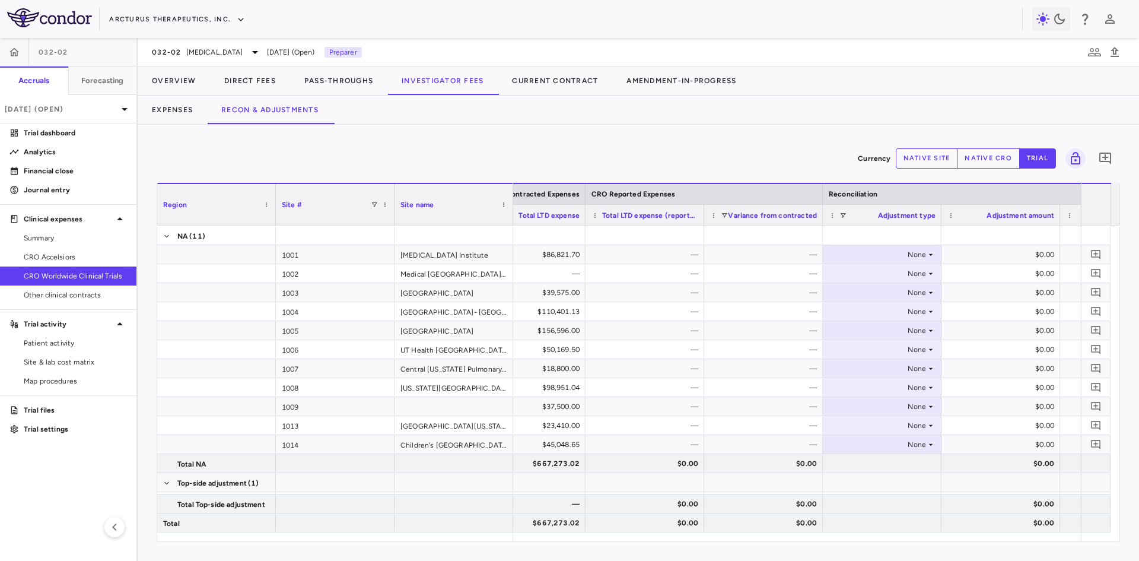
click at [943, 159] on button "native site" at bounding box center [927, 158] width 62 height 20
click at [996, 158] on button "native cro" at bounding box center [988, 158] width 63 height 20
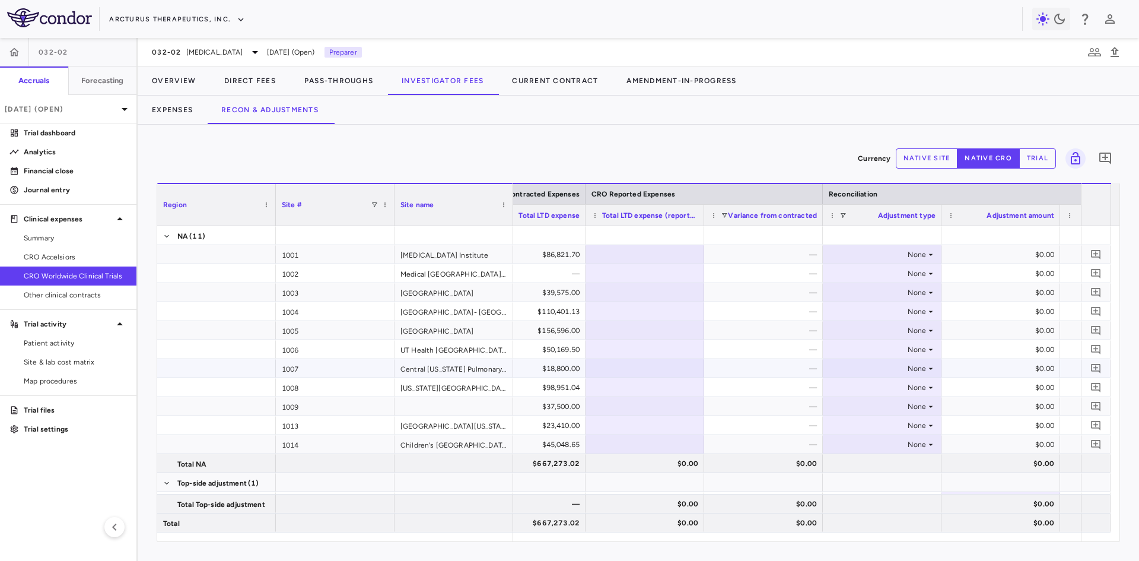
click at [635, 373] on div at bounding box center [644, 367] width 107 height 17
click at [662, 447] on div at bounding box center [644, 443] width 107 height 17
click at [658, 310] on div at bounding box center [644, 311] width 107 height 17
click at [654, 259] on div at bounding box center [644, 254] width 107 height 17
click at [679, 348] on div at bounding box center [644, 348] width 107 height 17
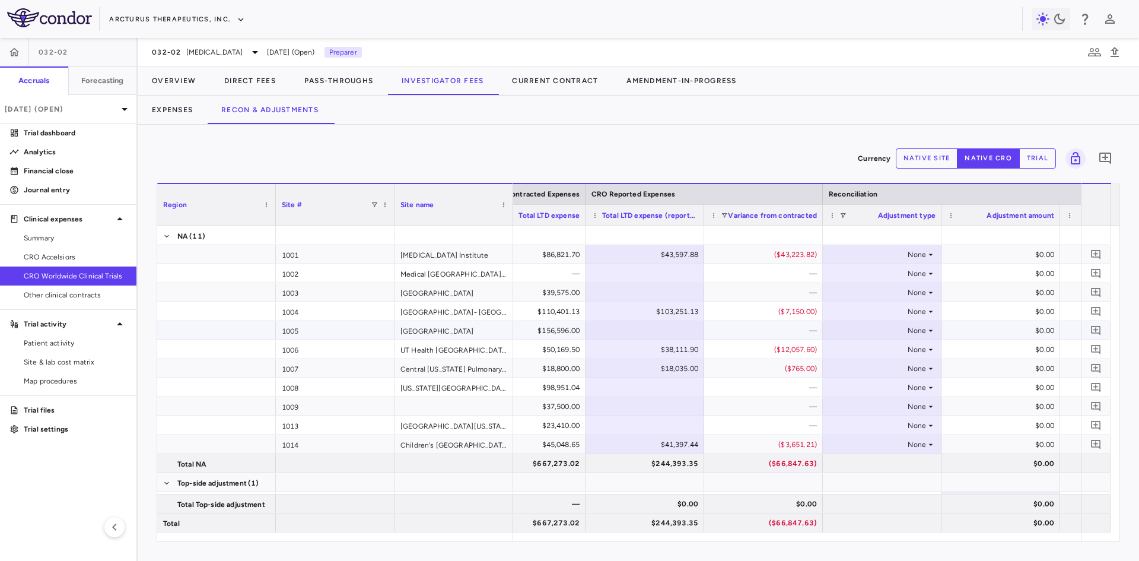
click at [647, 326] on div at bounding box center [644, 329] width 107 height 17
click at [654, 391] on div at bounding box center [644, 386] width 107 height 17
click at [655, 391] on div "$0.00" at bounding box center [647, 387] width 102 height 19
click at [660, 409] on div at bounding box center [644, 405] width 107 height 17
type input "********"
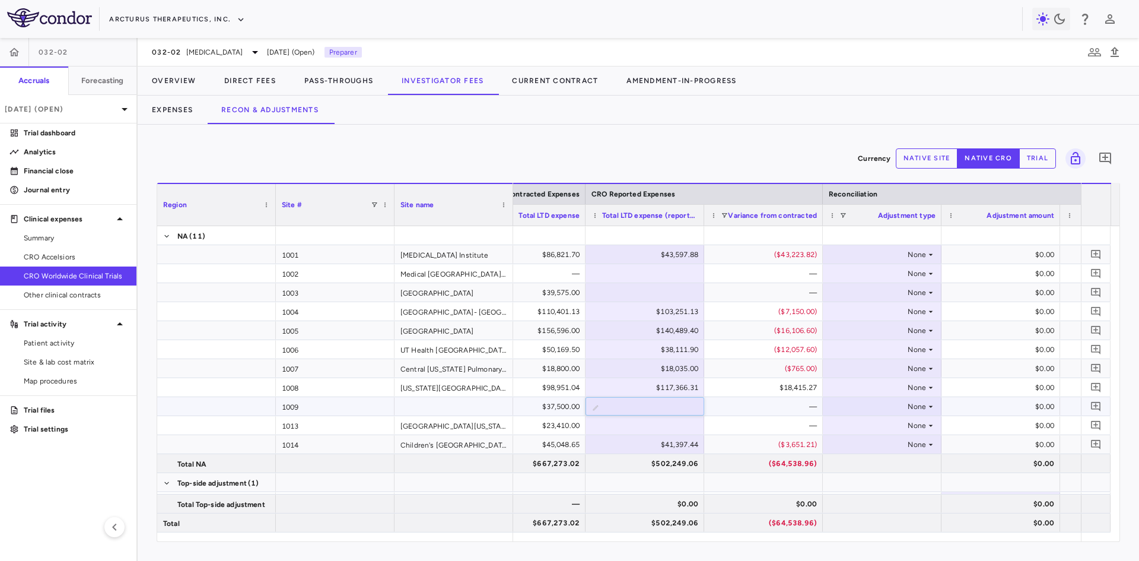
click at [754, 406] on div "—" at bounding box center [766, 406] width 102 height 19
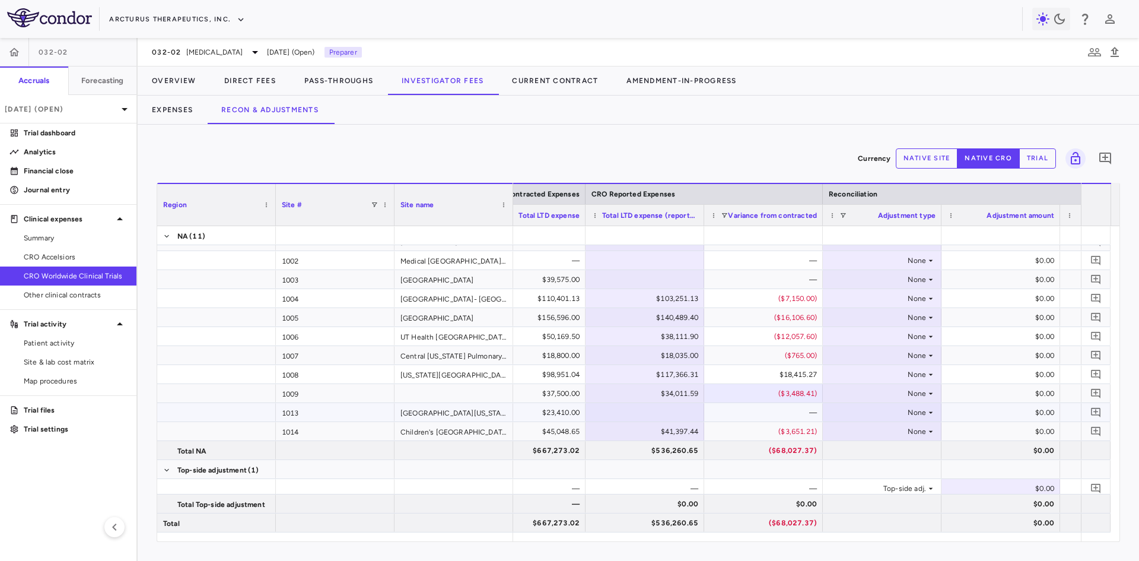
scroll to position [17, 0]
click at [1108, 163] on icon "Add comment" at bounding box center [1105, 158] width 14 height 14
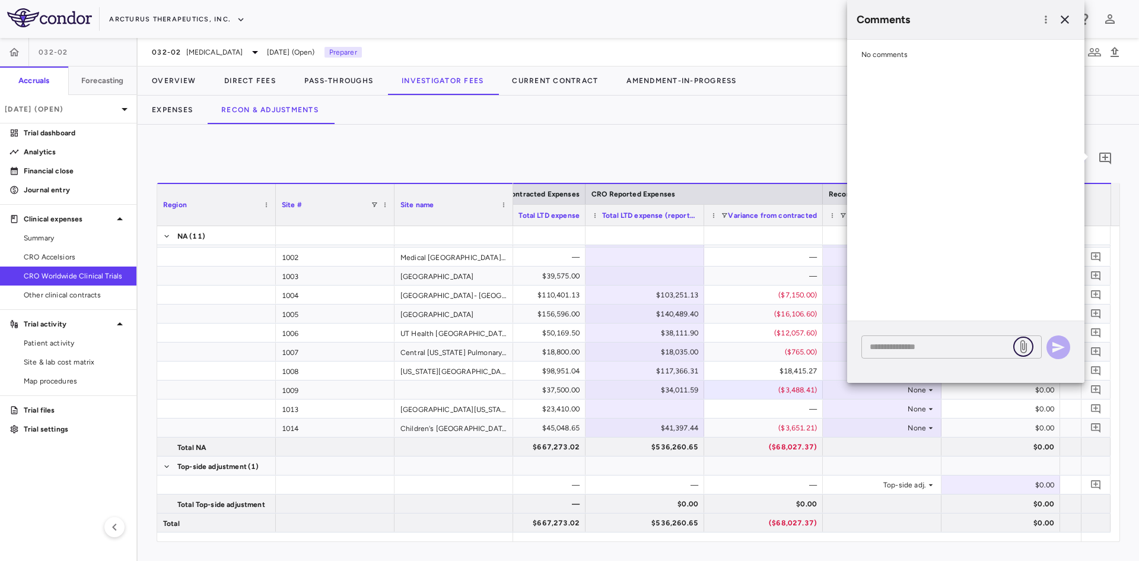
click at [1024, 346] on icon at bounding box center [1023, 346] width 14 height 14
click at [0, 0] on input "file" at bounding box center [0, 0] width 0 height 0
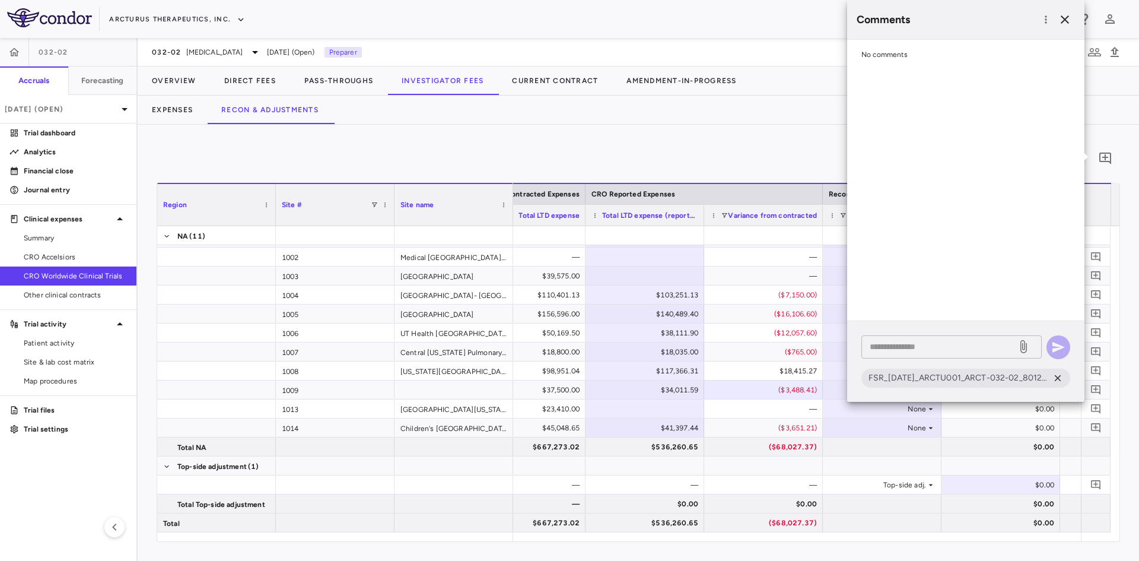
click at [910, 345] on textarea at bounding box center [939, 346] width 139 height 13
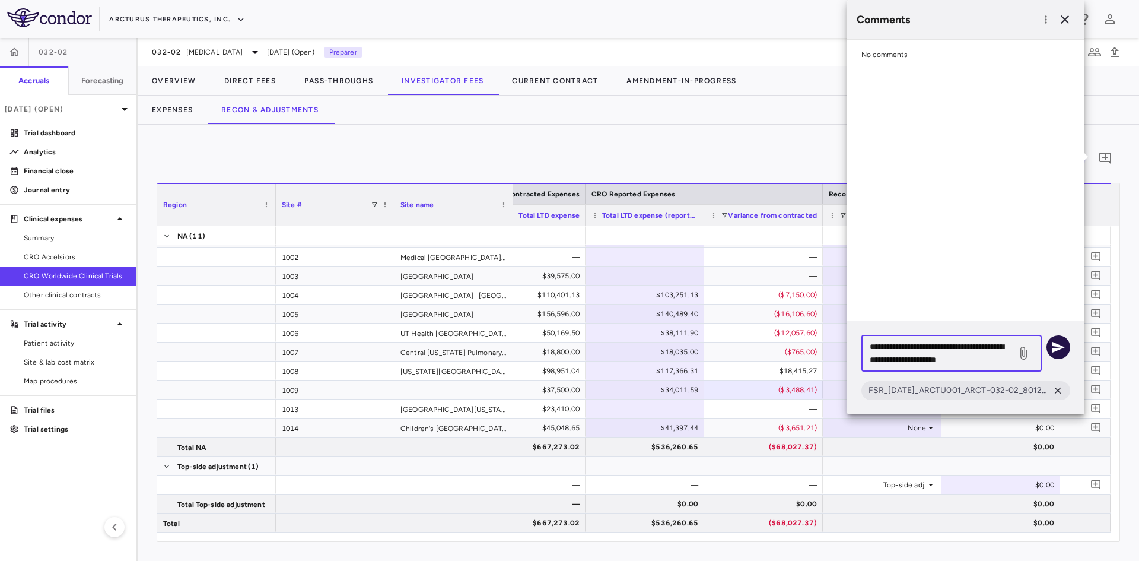
type textarea "**********"
click at [1061, 343] on icon "button" at bounding box center [1058, 347] width 14 height 14
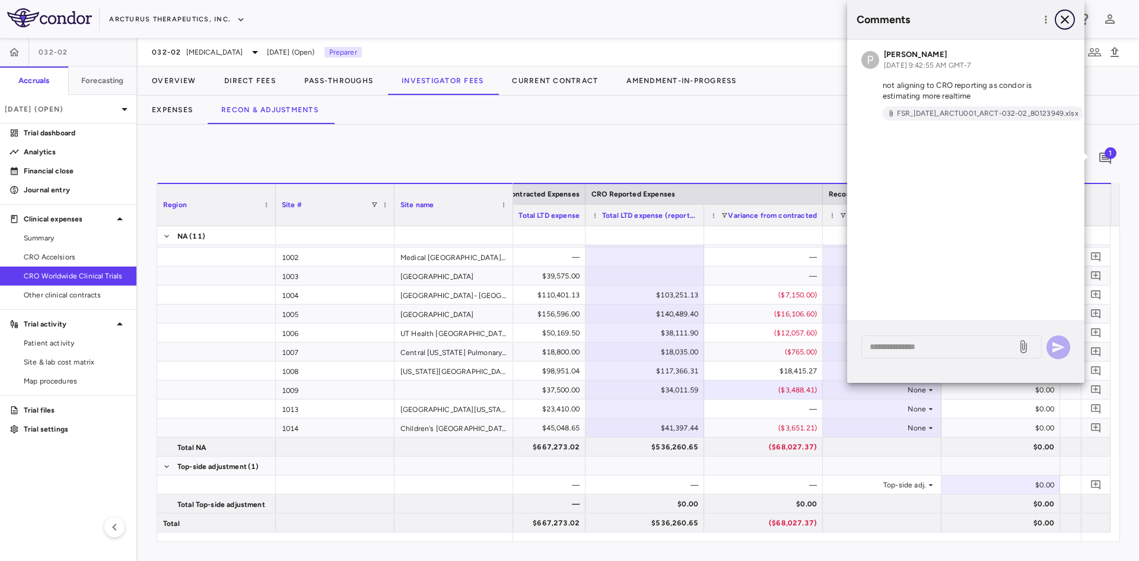
click at [1066, 21] on icon "button" at bounding box center [1065, 19] width 8 height 8
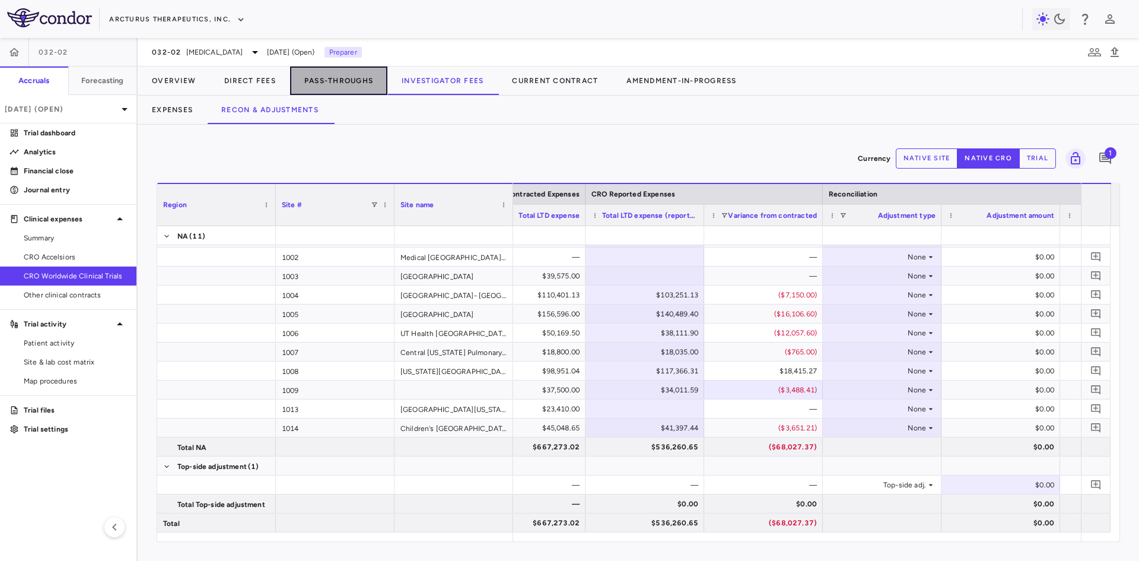
click at [342, 85] on button "Pass-Throughs" at bounding box center [338, 80] width 97 height 28
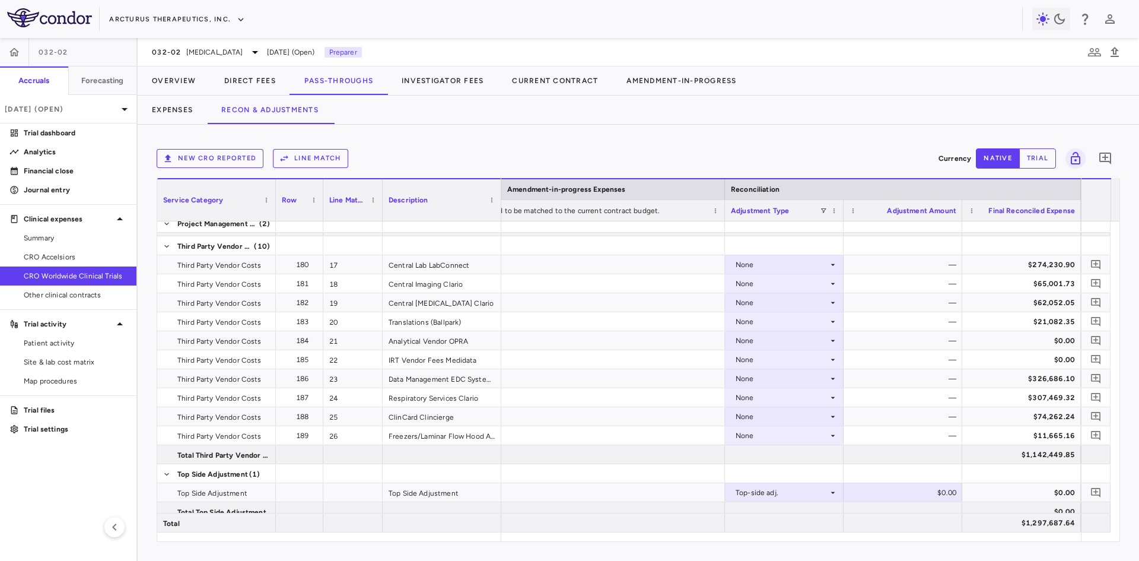
scroll to position [448, 0]
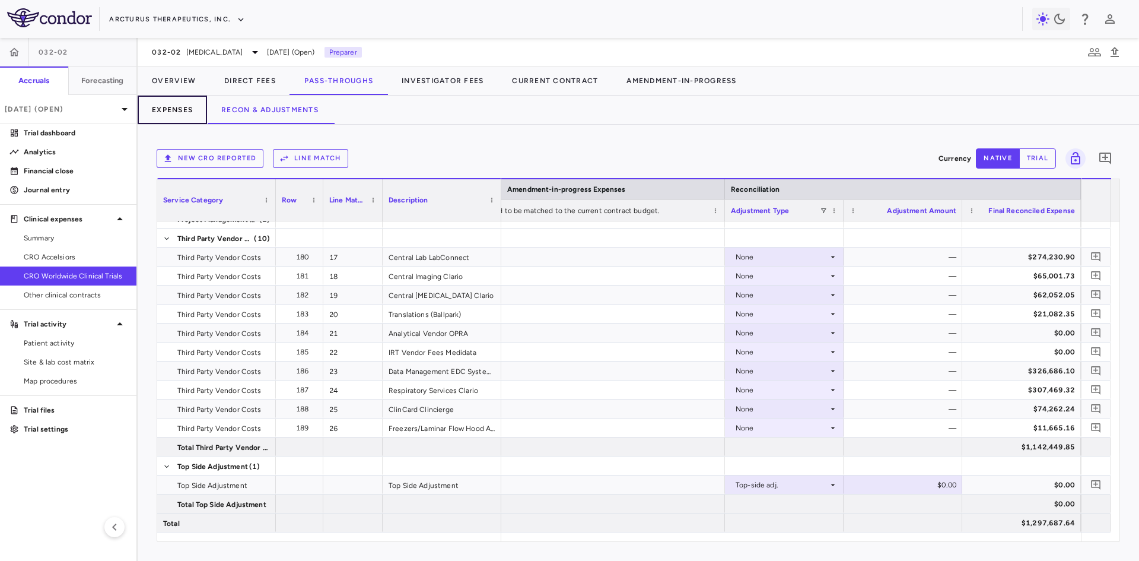
click at [167, 109] on button "Expenses" at bounding box center [172, 109] width 69 height 28
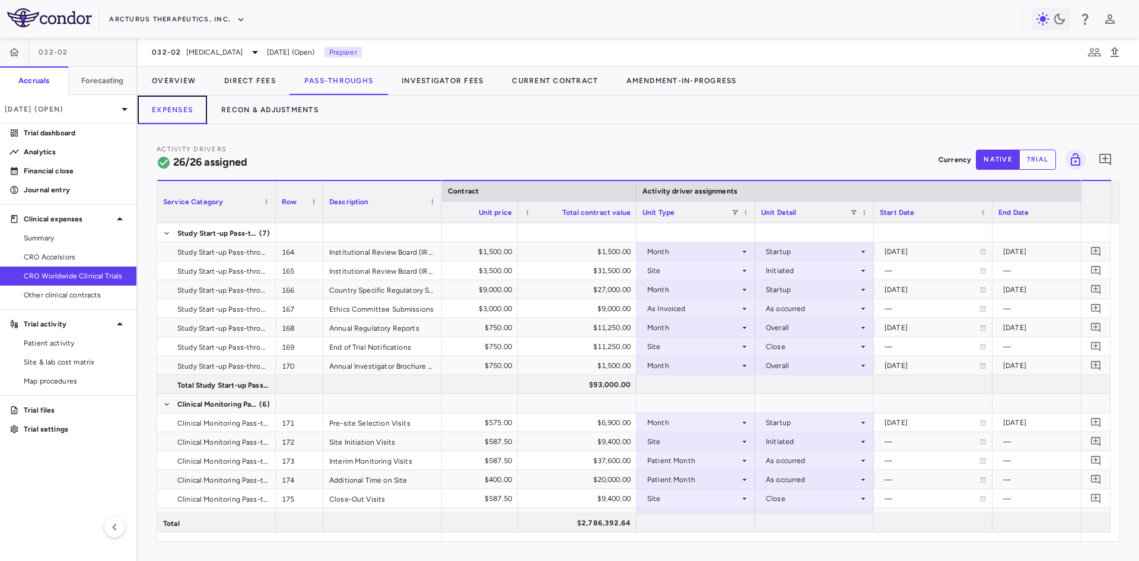
scroll to position [0, 599]
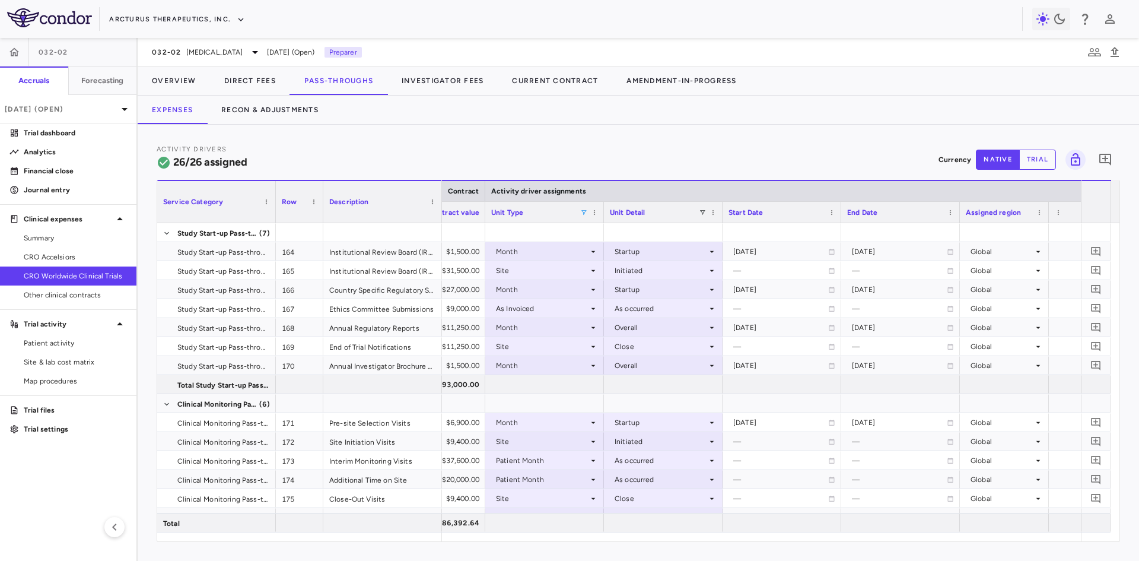
click at [583, 211] on span at bounding box center [583, 212] width 7 height 7
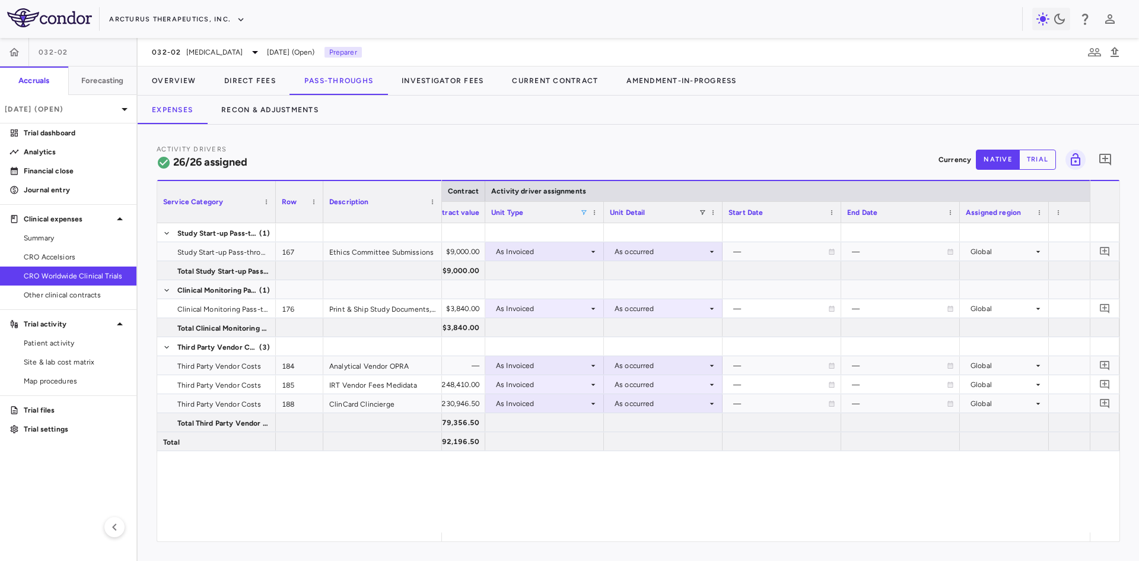
click at [588, 503] on div "— $3,000.00 $9,000.00 As Invoiced As occurred — — Global — — $9,000.00 — — $30.…" at bounding box center [766, 377] width 648 height 309
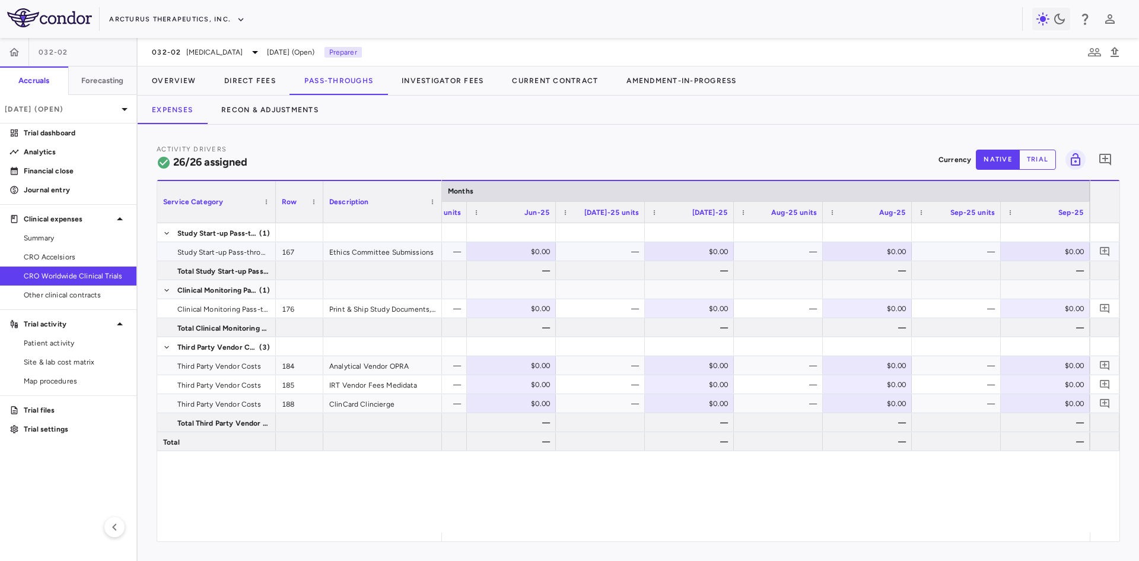
click at [1050, 253] on div "$0.00" at bounding box center [1047, 251] width 72 height 19
click at [1059, 309] on div "$0.00" at bounding box center [1047, 308] width 72 height 19
click at [1075, 405] on div "$0.00" at bounding box center [1047, 403] width 72 height 19
click at [1050, 384] on div "$0.00" at bounding box center [1047, 384] width 72 height 19
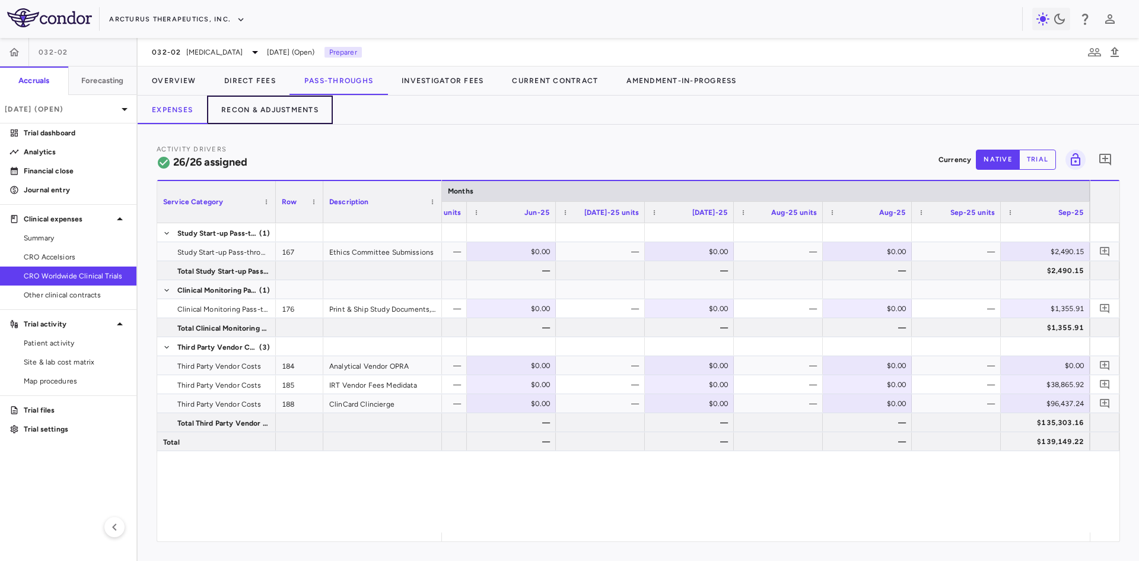
drag, startPoint x: 249, startPoint y: 111, endPoint x: 265, endPoint y: 139, distance: 32.2
click at [249, 111] on button "Recon & Adjustments" at bounding box center [270, 109] width 126 height 28
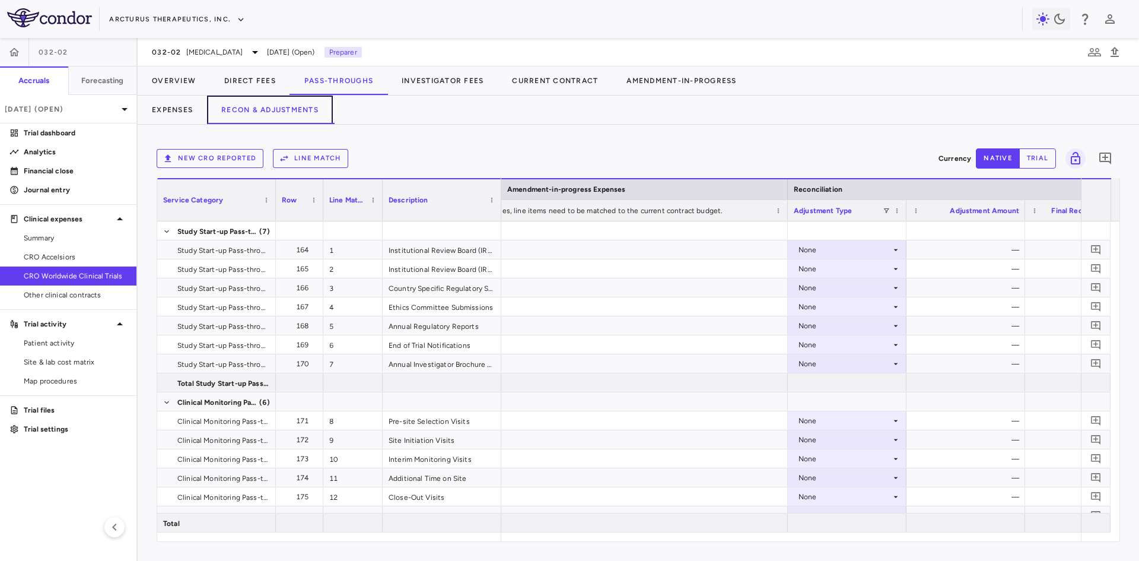
scroll to position [0, 2005]
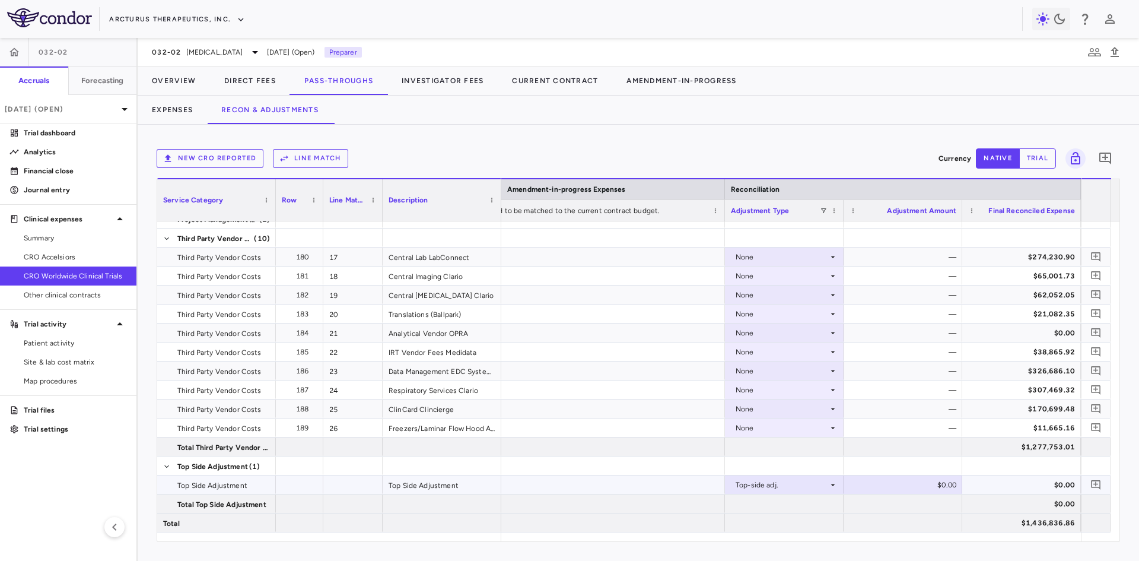
click at [929, 486] on div "$0.00" at bounding box center [905, 484] width 102 height 19
type input "*********"
click at [1096, 483] on icon "Add comment" at bounding box center [1095, 484] width 9 height 9
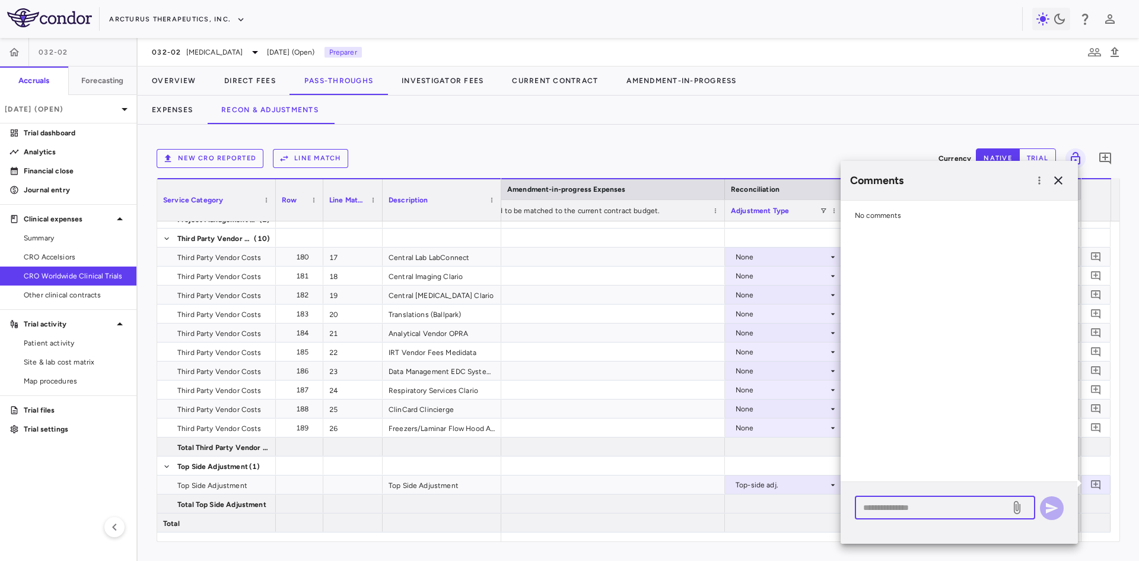
click at [916, 505] on textarea at bounding box center [932, 507] width 139 height 13
type textarea "**********"
click at [1017, 507] on icon at bounding box center [1017, 507] width 14 height 14
click at [0, 0] on input "file" at bounding box center [0, 0] width 0 height 0
click at [1052, 509] on icon "button" at bounding box center [1052, 507] width 12 height 11
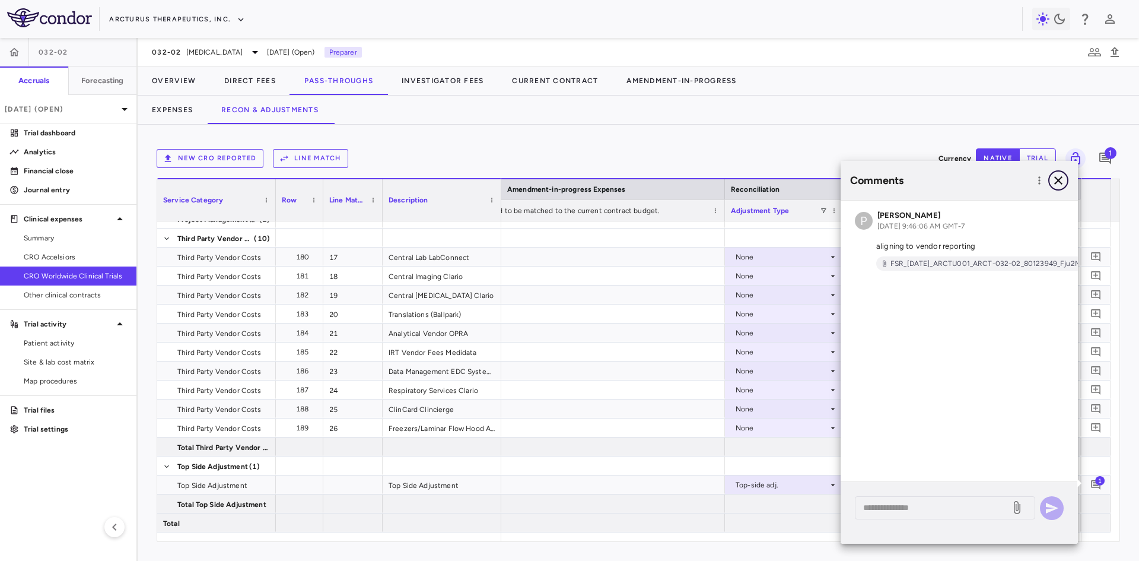
click at [1061, 184] on icon "button" at bounding box center [1058, 180] width 14 height 14
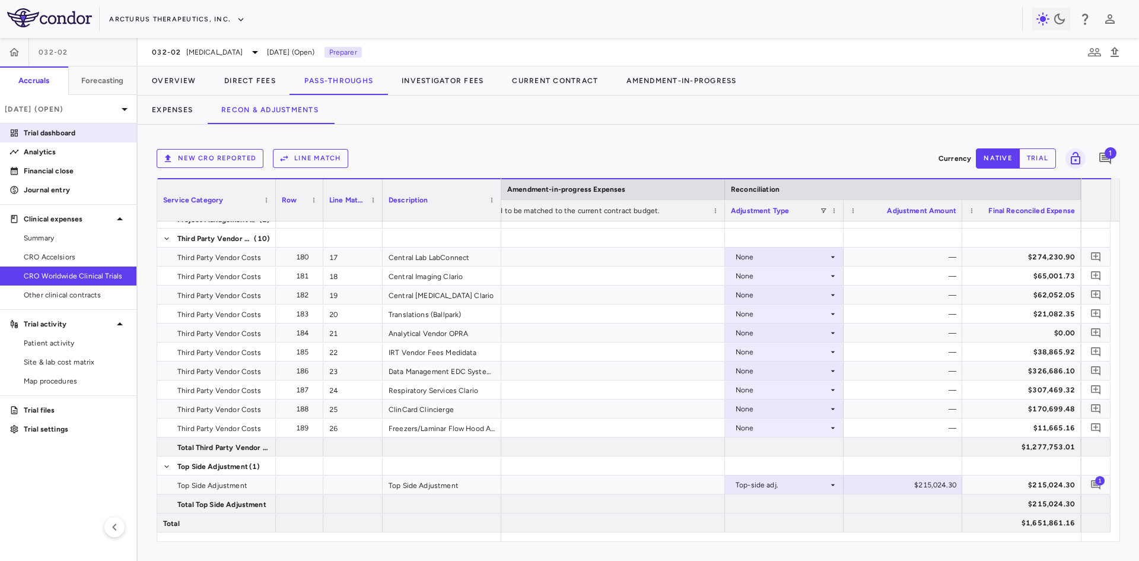
click at [65, 132] on p "Trial dashboard" at bounding box center [75, 133] width 103 height 11
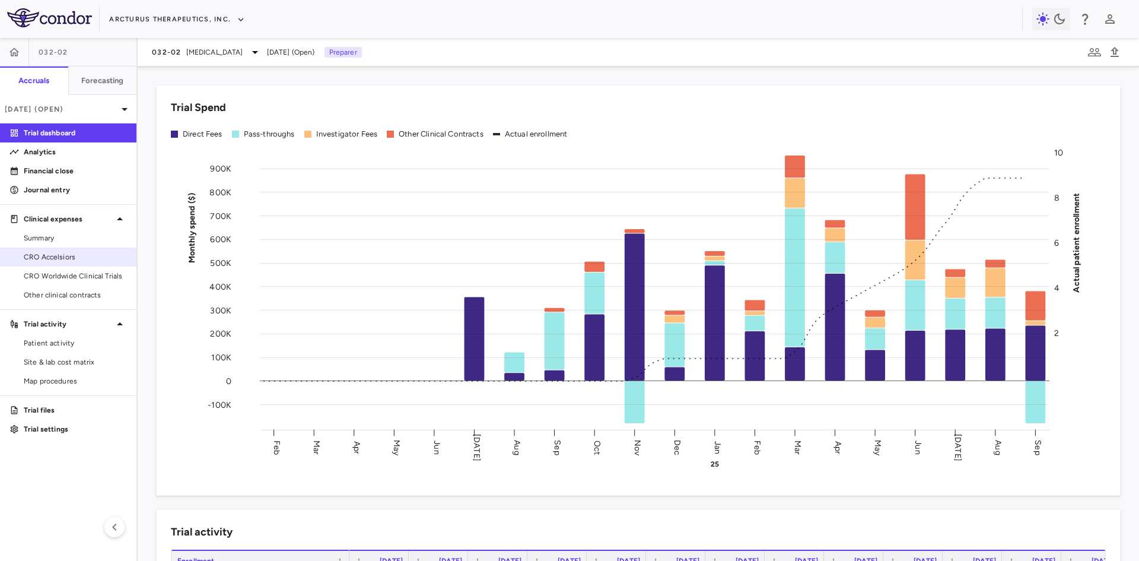
click at [71, 260] on span "CRO Accelsiors" at bounding box center [75, 256] width 103 height 11
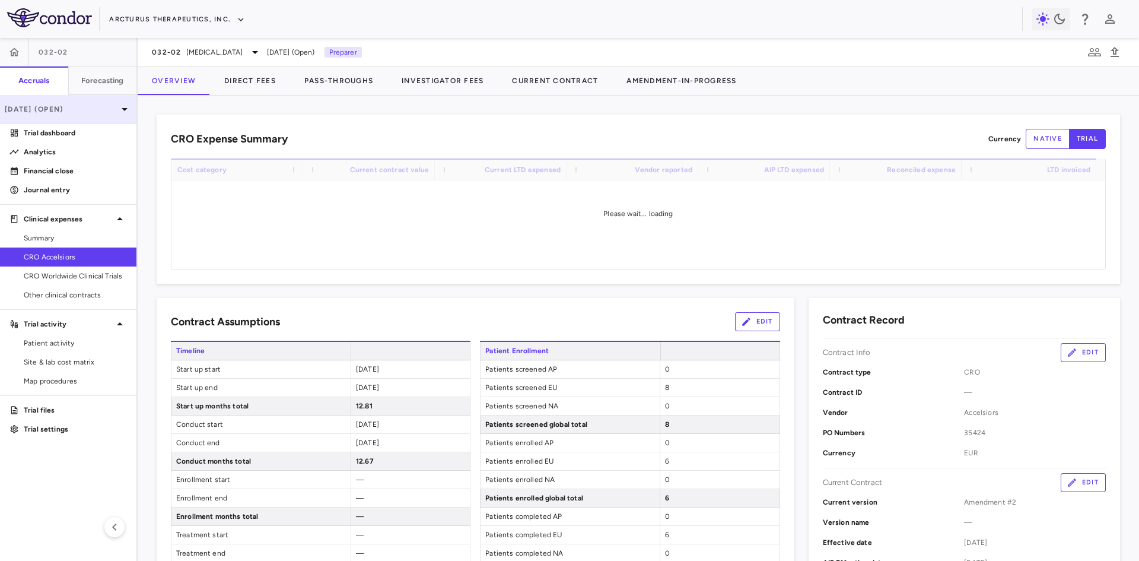
click at [89, 110] on p "[DATE] (Open)" at bounding box center [61, 109] width 113 height 11
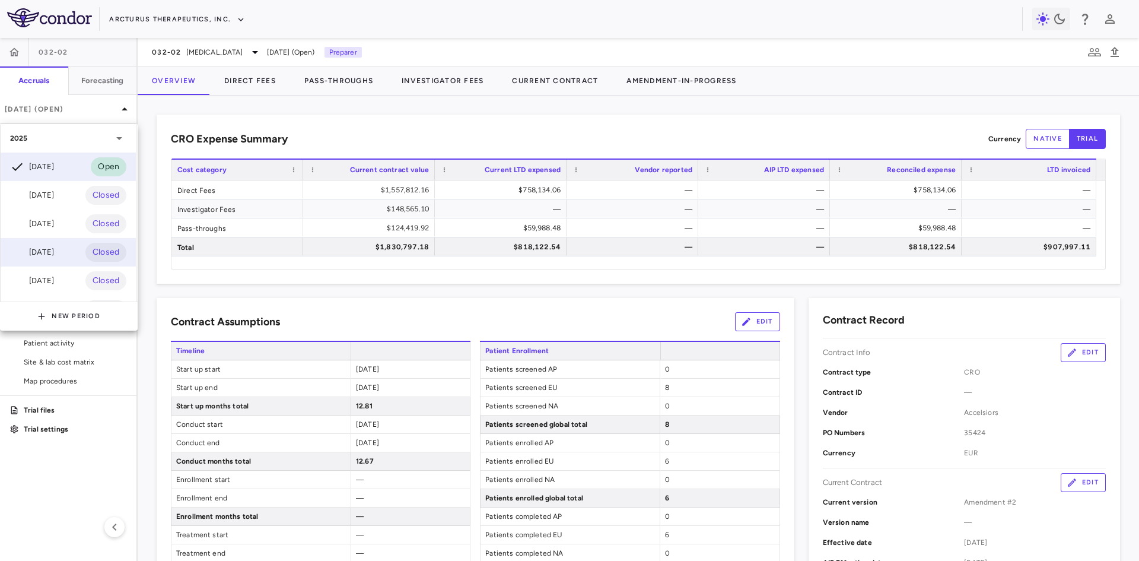
click at [54, 251] on div "[DATE]" at bounding box center [32, 252] width 44 height 14
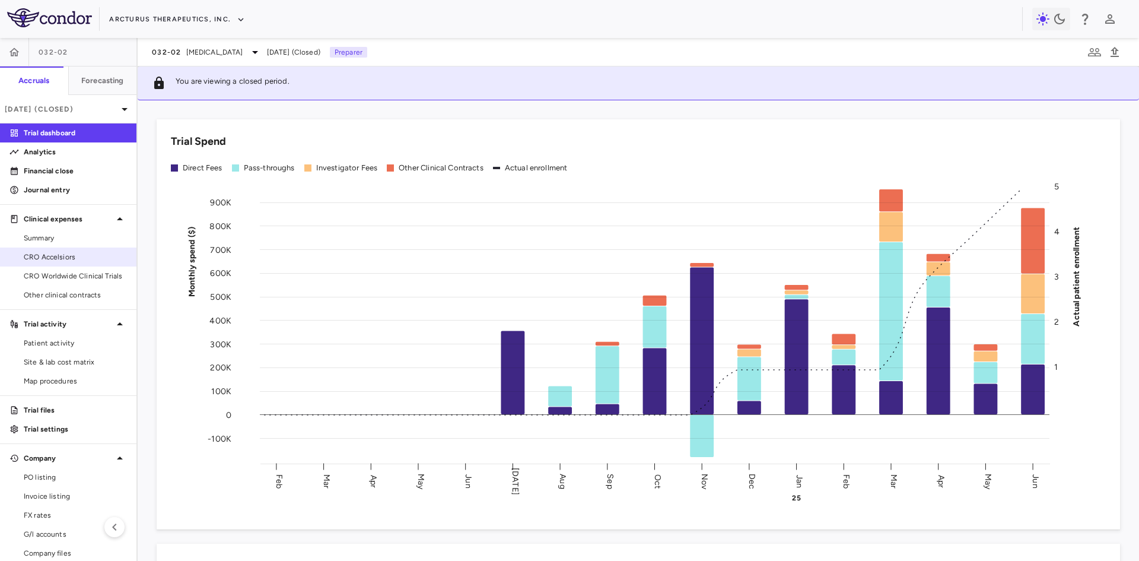
click at [72, 254] on span "CRO Accelsiors" at bounding box center [75, 256] width 103 height 11
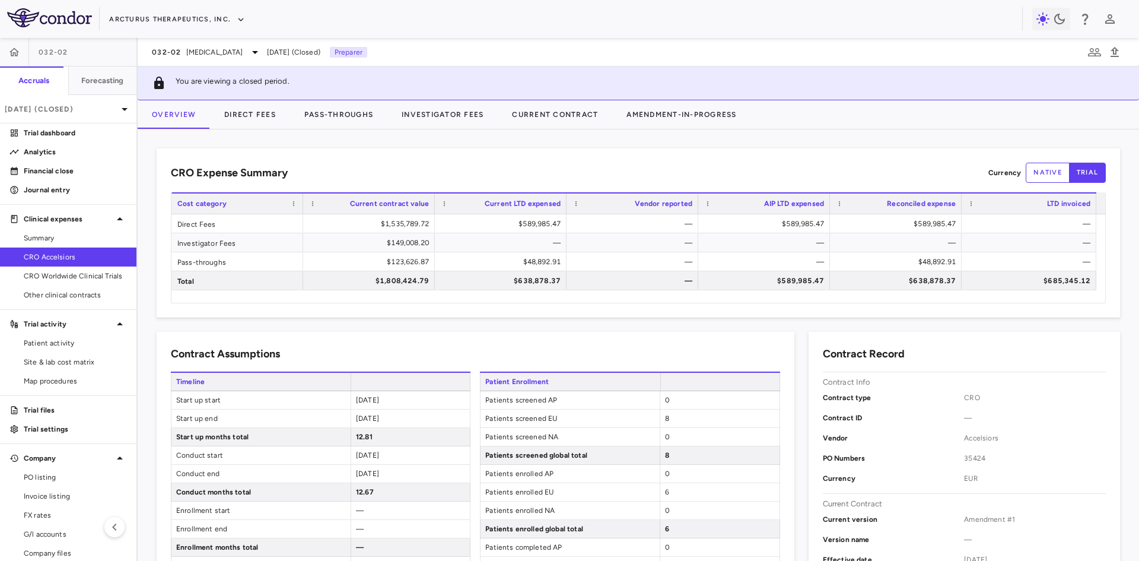
click at [443, 346] on div "Contract Assumptions" at bounding box center [475, 354] width 609 height 16
